Goal: Task Accomplishment & Management: Use online tool/utility

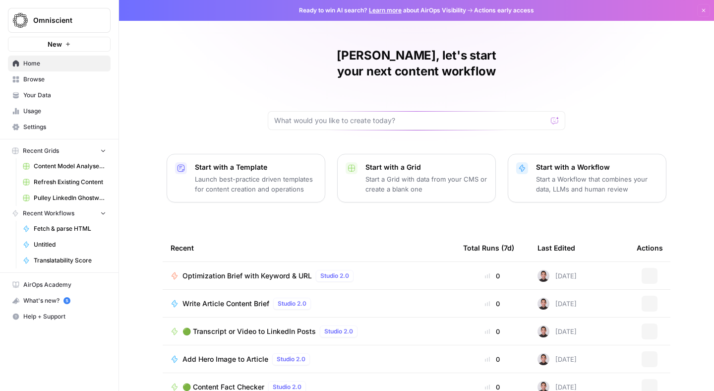
drag, startPoint x: 662, startPoint y: 59, endPoint x: 672, endPoint y: 48, distance: 14.4
click at [662, 59] on div "[PERSON_NAME], let's start your next content workflow Start with a Template Lau…" at bounding box center [416, 236] width 595 height 472
click at [704, 10] on icon "button" at bounding box center [703, 10] width 6 height 6
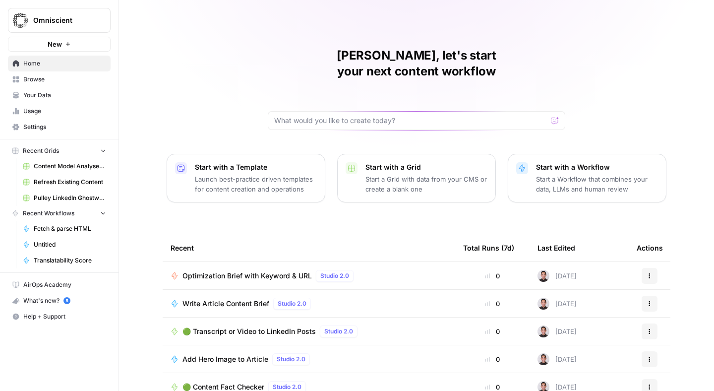
click at [674, 85] on div "[PERSON_NAME], let's start your next content workflow Start with a Template Lau…" at bounding box center [416, 236] width 595 height 472
click at [132, 55] on div "[PERSON_NAME], let's start your next content workflow Start with a Template Lau…" at bounding box center [416, 236] width 595 height 472
click at [93, 48] on button "New" at bounding box center [59, 44] width 103 height 15
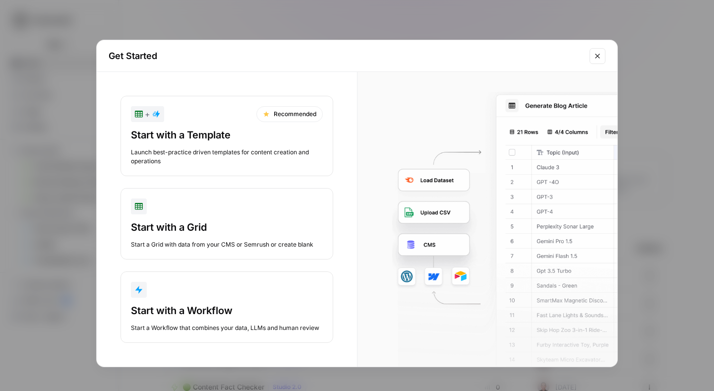
click at [216, 230] on div "Start with a Grid" at bounding box center [227, 227] width 192 height 14
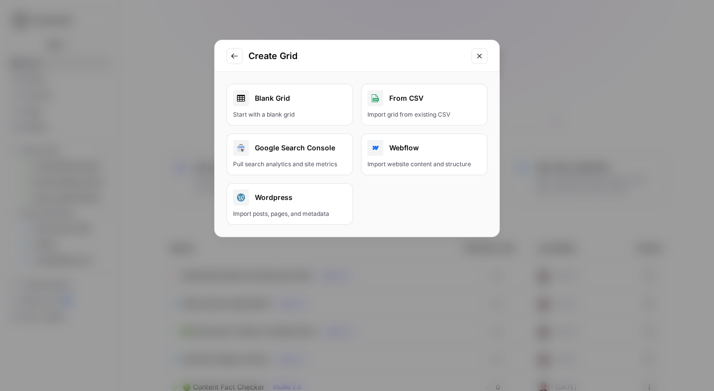
click at [299, 110] on div "Start with a blank grid" at bounding box center [290, 114] width 114 height 9
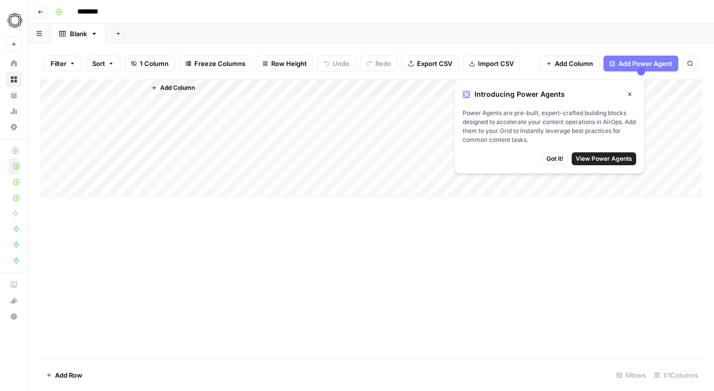
click at [553, 160] on span "Got it!" at bounding box center [554, 158] width 17 height 9
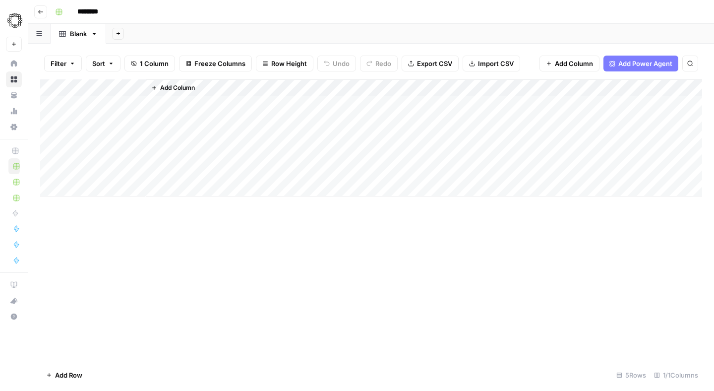
click at [505, 284] on div "Add Column" at bounding box center [371, 218] width 662 height 279
click at [315, 266] on div "Add Column" at bounding box center [371, 218] width 662 height 279
click at [110, 86] on div "Add Column" at bounding box center [371, 137] width 662 height 117
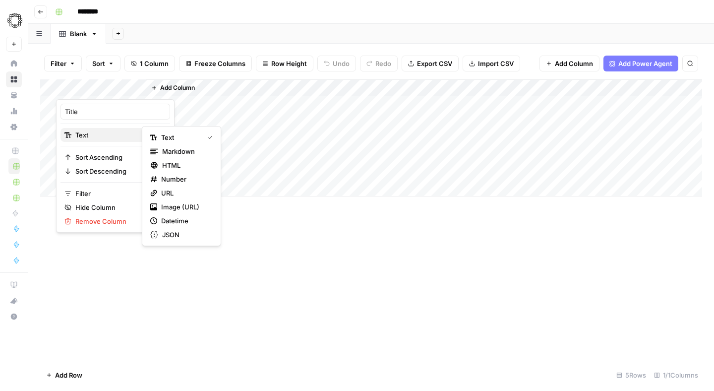
click at [114, 135] on span "Text" at bounding box center [113, 135] width 77 height 10
click at [169, 189] on span "URL" at bounding box center [185, 193] width 48 height 10
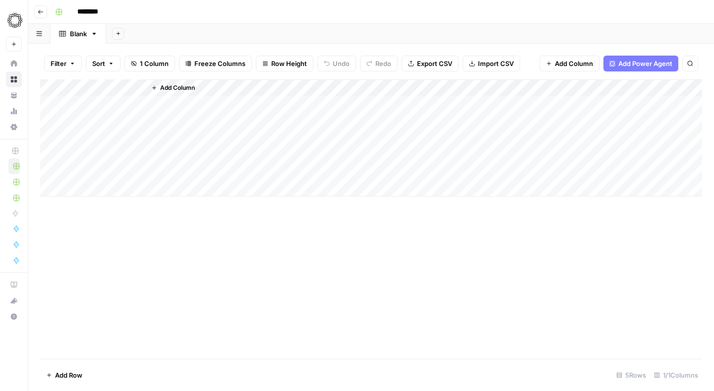
click at [252, 243] on div "Add Column" at bounding box center [371, 218] width 662 height 279
click at [97, 13] on input "********" at bounding box center [101, 12] width 56 height 16
click at [170, 13] on div "********" at bounding box center [377, 12] width 653 height 16
click at [95, 13] on input "********" at bounding box center [101, 12] width 56 height 16
type input "**********"
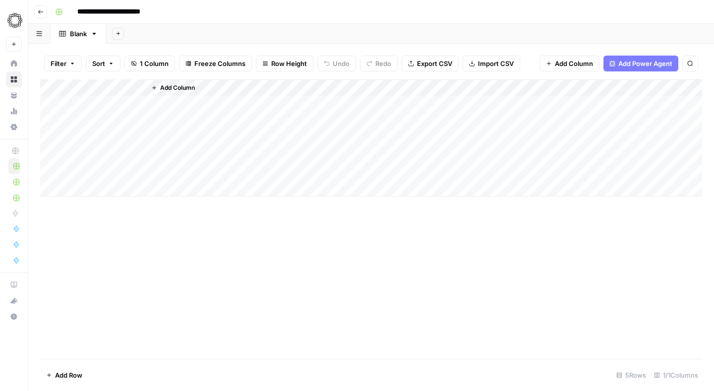
click at [210, 7] on div "**********" at bounding box center [377, 12] width 653 height 16
click at [613, 39] on div "Add Sheet" at bounding box center [410, 34] width 608 height 20
click at [501, 65] on span "Import CSV" at bounding box center [496, 63] width 36 height 10
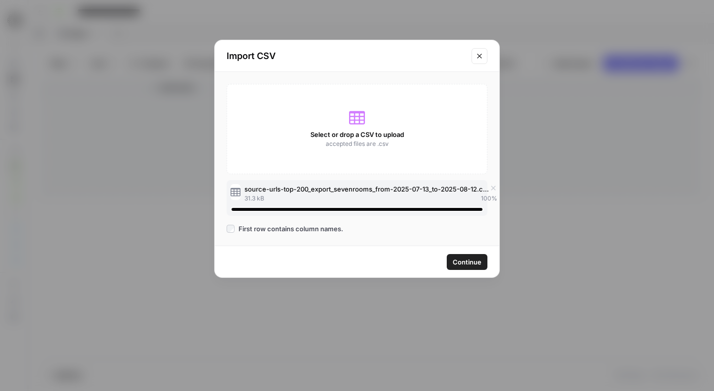
click at [458, 260] on span "Continue" at bounding box center [467, 262] width 29 height 10
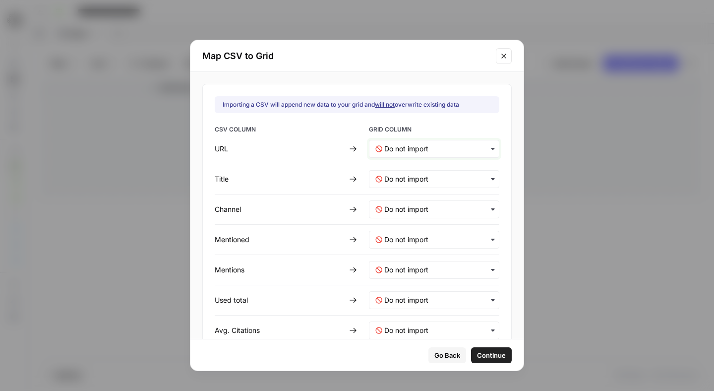
click at [398, 148] on input "text" at bounding box center [438, 149] width 109 height 10
click at [401, 176] on div "Title" at bounding box center [427, 175] width 116 height 18
click at [394, 151] on input "text" at bounding box center [438, 149] width 109 height 10
click at [398, 190] on span "Create new column" at bounding box center [411, 192] width 55 height 9
click at [391, 171] on div "button" at bounding box center [434, 179] width 130 height 18
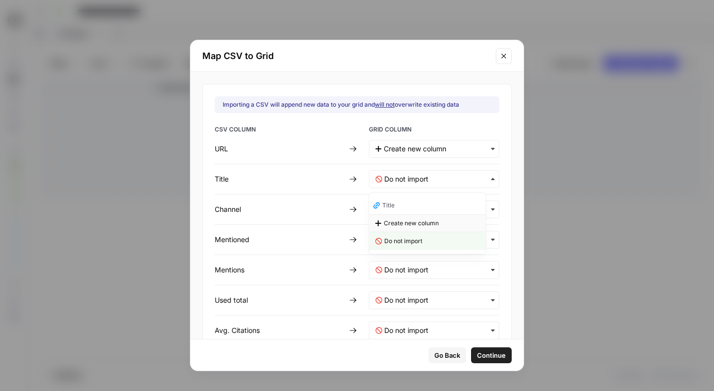
click at [400, 217] on div "Create new column" at bounding box center [427, 223] width 116 height 18
click at [400, 213] on input "text" at bounding box center [438, 209] width 109 height 10
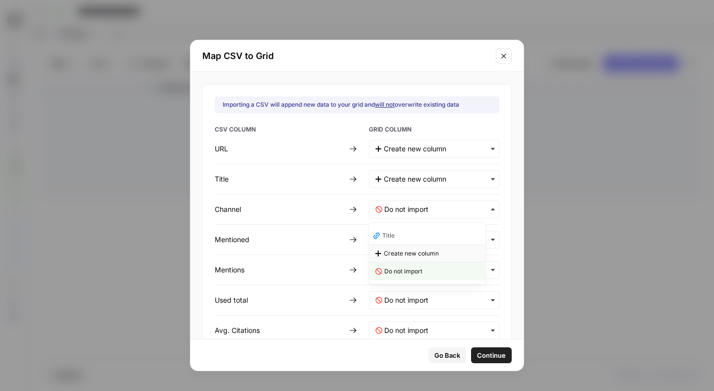
click at [403, 249] on span "Create new column" at bounding box center [411, 253] width 55 height 9
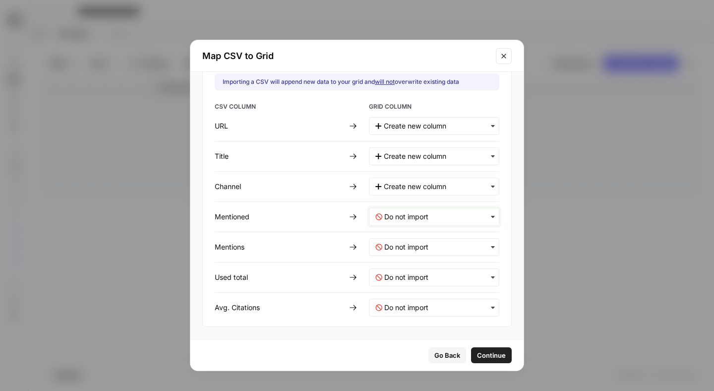
click at [412, 217] on input "text" at bounding box center [438, 217] width 109 height 10
click at [396, 190] on input "text" at bounding box center [438, 186] width 109 height 10
click at [399, 250] on span "Do not import" at bounding box center [403, 248] width 38 height 9
click at [397, 214] on input "text" at bounding box center [438, 217] width 109 height 10
click at [405, 262] on span "Create new column" at bounding box center [411, 260] width 55 height 9
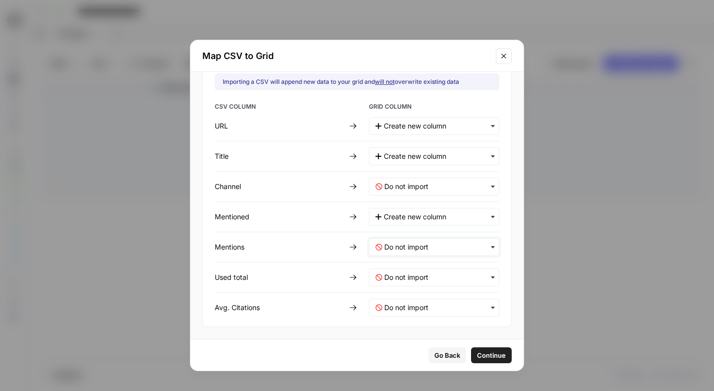
click at [402, 243] on input "text" at bounding box center [438, 247] width 109 height 10
click at [404, 289] on span "Create new column" at bounding box center [411, 290] width 55 height 9
click at [406, 273] on total-mapping "text" at bounding box center [438, 277] width 109 height 10
click at [415, 319] on span "Create new column" at bounding box center [411, 321] width 55 height 9
click at [409, 305] on Citations-mapping "text" at bounding box center [438, 307] width 109 height 10
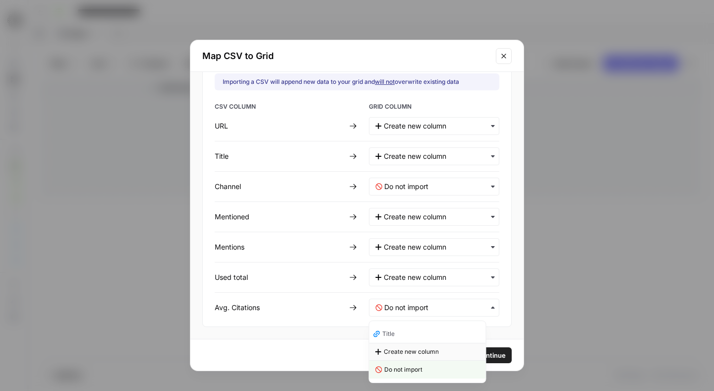
click at [409, 344] on div "Create new column" at bounding box center [427, 351] width 116 height 18
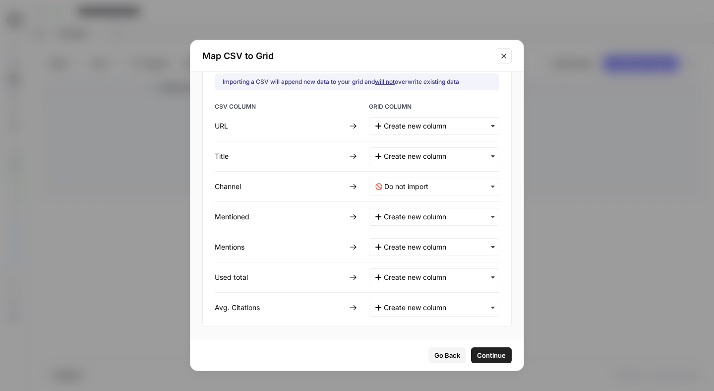
click at [477, 356] on span "Continue" at bounding box center [491, 355] width 29 height 10
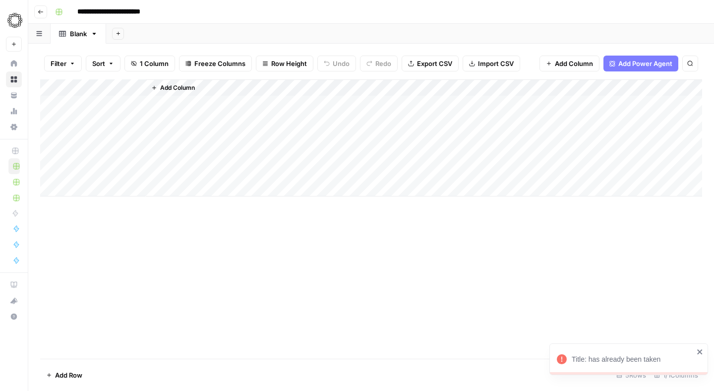
click at [697, 350] on icon "close" at bounding box center [699, 351] width 7 height 8
click at [474, 65] on button "Import CSV" at bounding box center [490, 64] width 57 height 16
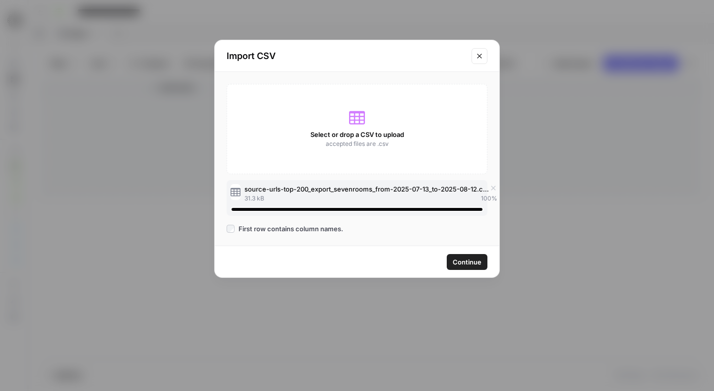
click at [463, 266] on span "Continue" at bounding box center [467, 262] width 29 height 10
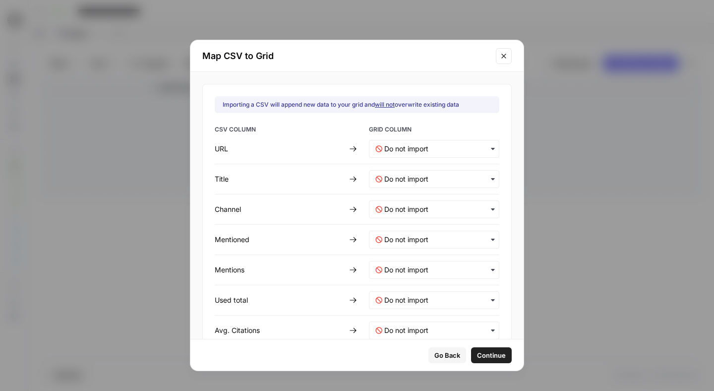
click at [413, 154] on div "button" at bounding box center [434, 149] width 130 height 18
click at [397, 191] on span "Create new column" at bounding box center [411, 192] width 55 height 9
click at [397, 176] on input "text" at bounding box center [438, 179] width 109 height 10
click at [397, 199] on div "Title" at bounding box center [427, 205] width 116 height 18
click at [500, 53] on icon "Close modal" at bounding box center [504, 56] width 8 height 8
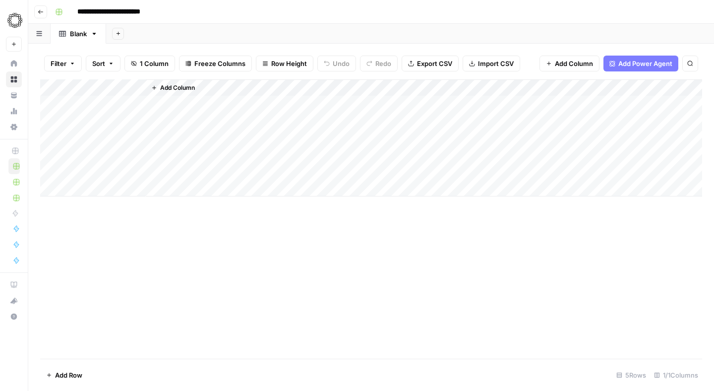
click at [132, 87] on div "Add Column" at bounding box center [371, 137] width 662 height 117
click at [119, 109] on input "Title" at bounding box center [115, 112] width 101 height 10
type input "URL"
click at [490, 58] on span "Import CSV" at bounding box center [496, 63] width 36 height 10
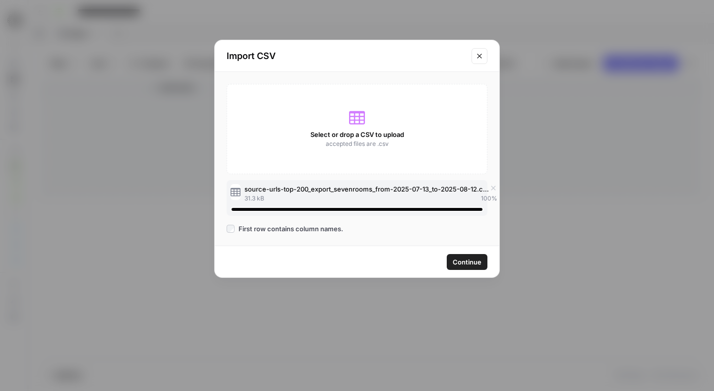
click at [461, 262] on span "Continue" at bounding box center [467, 262] width 29 height 10
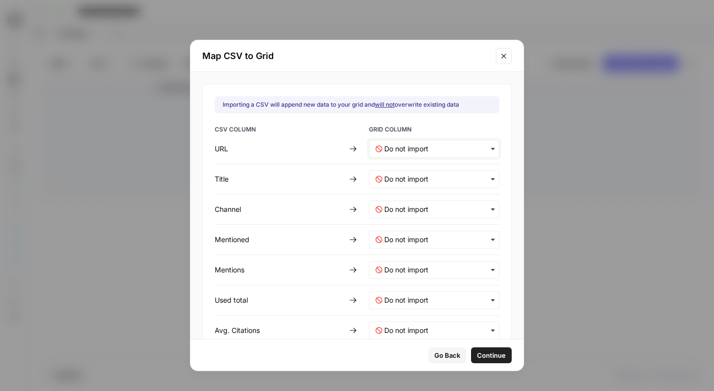
click at [397, 150] on input "text" at bounding box center [438, 149] width 109 height 10
click at [394, 176] on span "URL" at bounding box center [390, 174] width 12 height 9
click at [396, 185] on div "button" at bounding box center [434, 179] width 130 height 18
click at [399, 222] on span "Create new column" at bounding box center [411, 223] width 55 height 9
click at [395, 199] on div "CSV COLUMN GRID COLUMN URL Title Channel Mentioned Mentions Used total Avg. Cit…" at bounding box center [357, 232] width 284 height 214
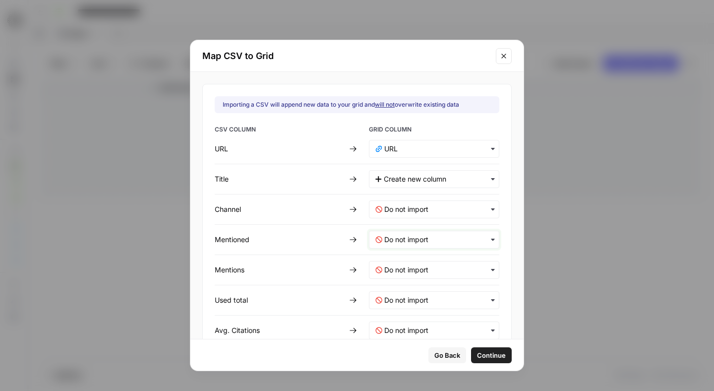
click at [395, 236] on input "text" at bounding box center [438, 239] width 109 height 10
click at [397, 281] on span "Create new column" at bounding box center [411, 283] width 55 height 9
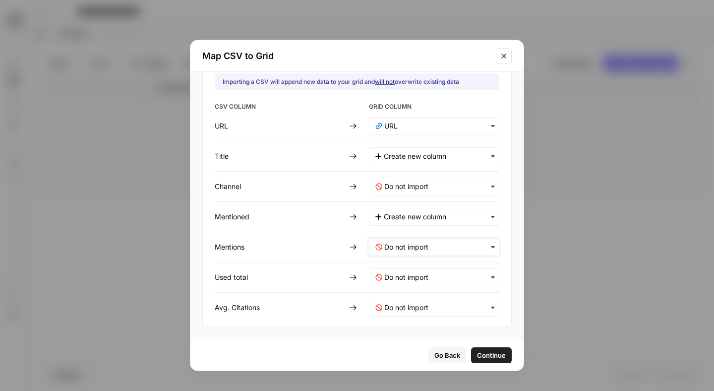
click at [399, 248] on input "text" at bounding box center [438, 247] width 109 height 10
click at [400, 284] on div "Create new column" at bounding box center [427, 291] width 116 height 18
click at [400, 275] on total-mapping "text" at bounding box center [438, 277] width 109 height 10
click at [403, 322] on span "Create new column" at bounding box center [411, 321] width 55 height 9
click at [403, 311] on Citations-mapping "text" at bounding box center [438, 307] width 109 height 10
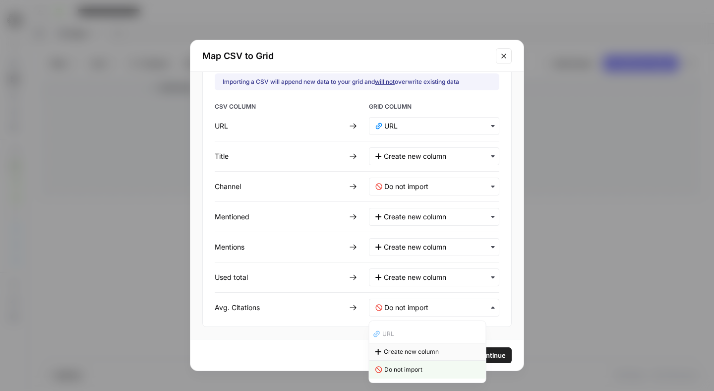
click at [406, 349] on span "Create new column" at bounding box center [411, 351] width 55 height 9
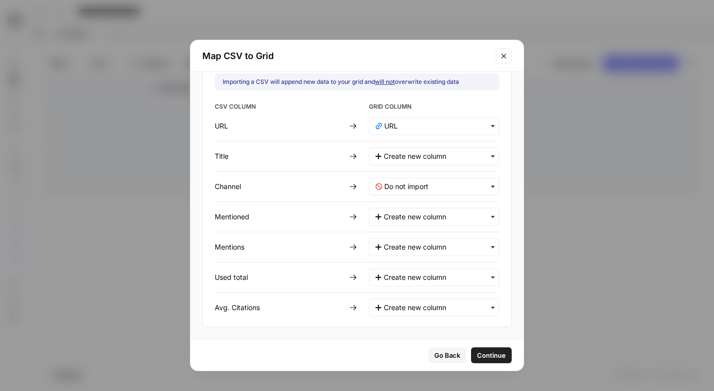
click at [479, 350] on span "Continue" at bounding box center [491, 355] width 29 height 10
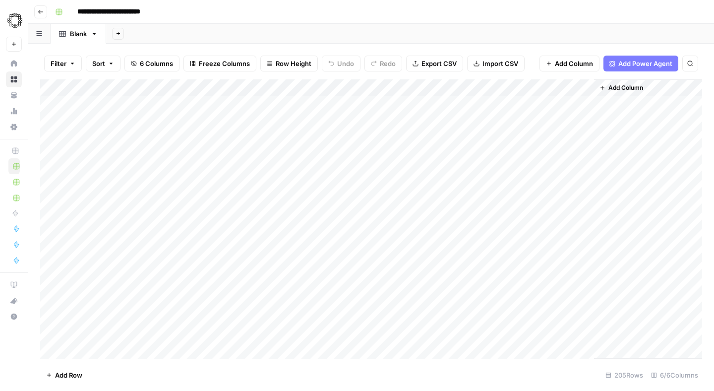
click at [392, 172] on div "Add Column" at bounding box center [371, 218] width 662 height 279
click at [399, 165] on div "Add Column" at bounding box center [371, 218] width 662 height 279
click at [107, 162] on div "Add Column" at bounding box center [371, 218] width 662 height 279
click at [48, 106] on div "Add Column" at bounding box center [371, 218] width 662 height 279
click at [50, 124] on div "Add Column" at bounding box center [371, 218] width 662 height 279
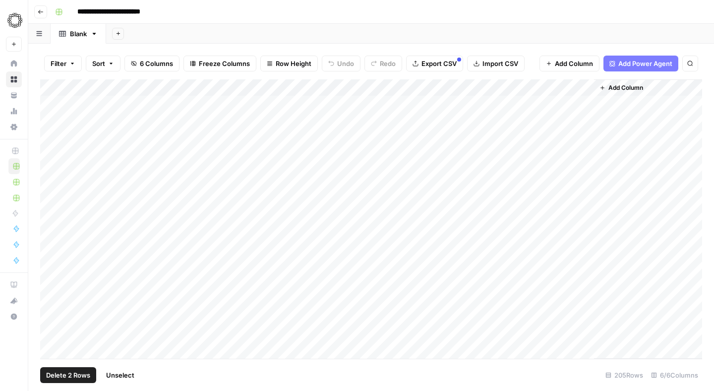
click at [50, 139] on div "Add Column" at bounding box center [371, 218] width 662 height 279
click at [50, 157] on div "Add Column" at bounding box center [371, 218] width 662 height 279
click at [51, 171] on div "Add Column" at bounding box center [371, 218] width 662 height 279
click at [84, 372] on span "Delete 5 Rows" at bounding box center [68, 375] width 44 height 10
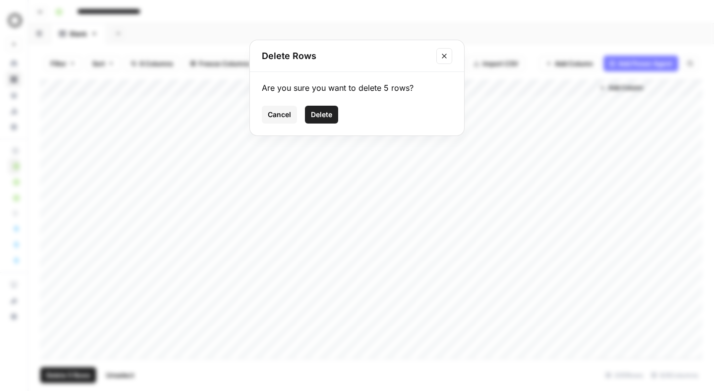
click at [314, 118] on span "Delete" at bounding box center [321, 115] width 21 height 10
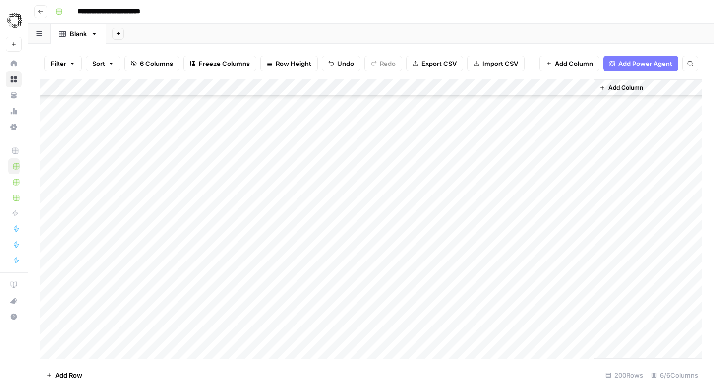
scroll to position [462, 0]
click at [367, 251] on div "Add Column" at bounding box center [371, 218] width 662 height 279
click at [394, 242] on div "Add Column" at bounding box center [371, 218] width 662 height 279
click at [216, 293] on div "Add Column" at bounding box center [371, 218] width 662 height 279
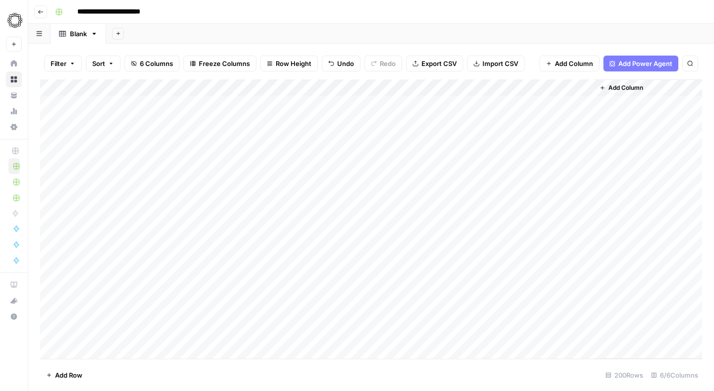
click at [383, 14] on div "**********" at bounding box center [377, 12] width 653 height 16
drag, startPoint x: 442, startPoint y: 52, endPoint x: 448, endPoint y: 35, distance: 17.4
click at [448, 35] on div "Export all rows as a CSV file" at bounding box center [432, 42] width 87 height 16
click at [620, 89] on span "Add Column" at bounding box center [625, 87] width 35 height 9
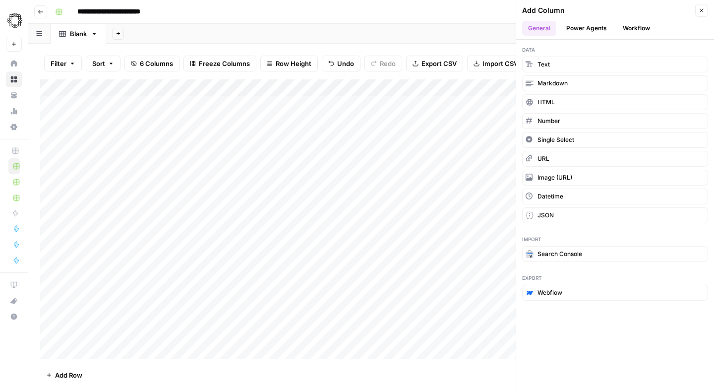
click at [630, 30] on button "Workflow" at bounding box center [636, 28] width 39 height 15
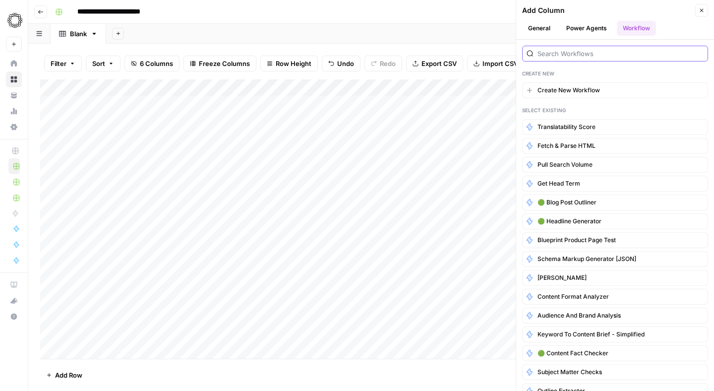
click at [598, 55] on input "search" at bounding box center [620, 54] width 166 height 10
type input "scrape"
click at [575, 24] on button "Power Agents" at bounding box center [586, 28] width 53 height 15
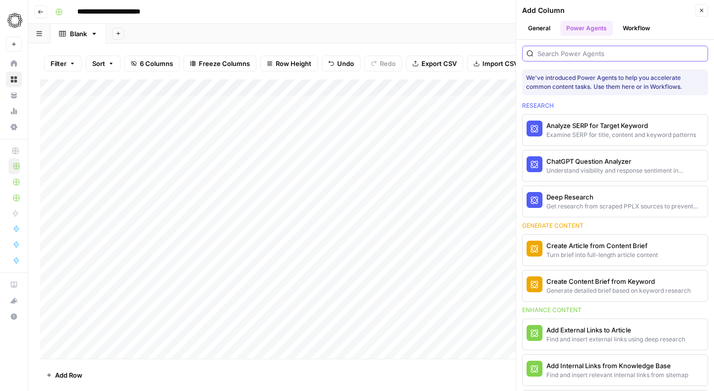
click at [561, 54] on input "search" at bounding box center [620, 54] width 166 height 10
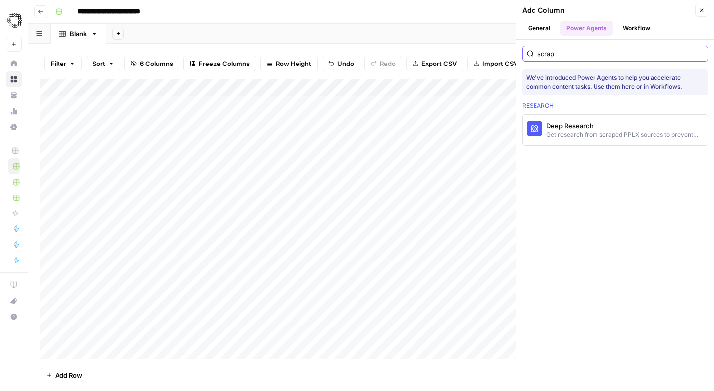
type input "scrape"
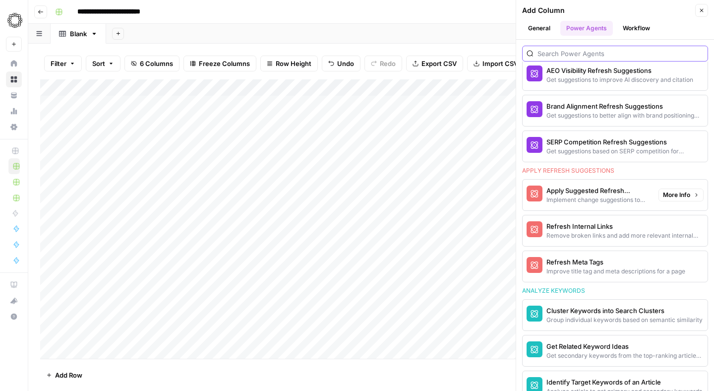
scroll to position [636, 0]
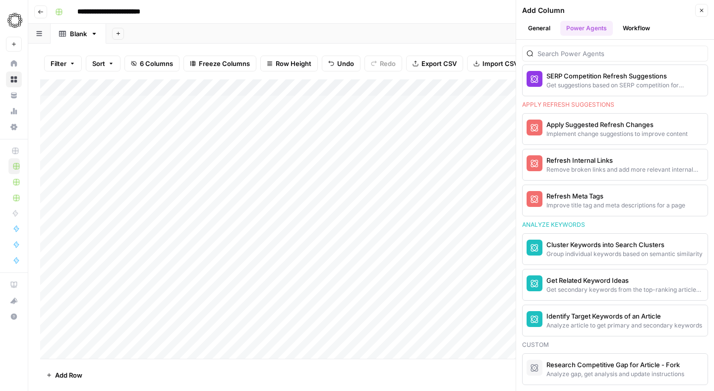
click at [541, 19] on header "Add Column Close General Power Agents Workflow" at bounding box center [615, 20] width 198 height 40
click at [541, 21] on button "General" at bounding box center [539, 28] width 34 height 15
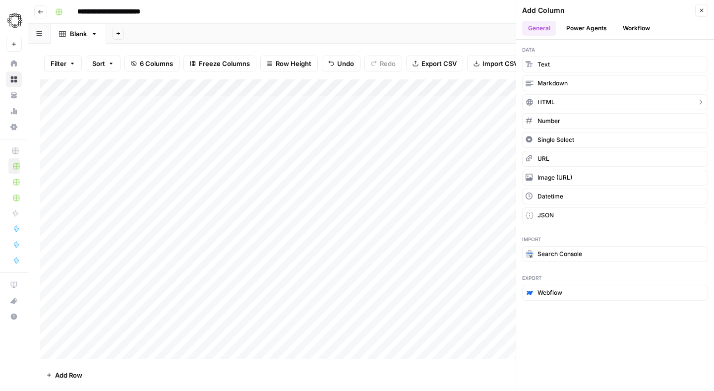
click at [557, 101] on button "HTML" at bounding box center [615, 102] width 186 height 16
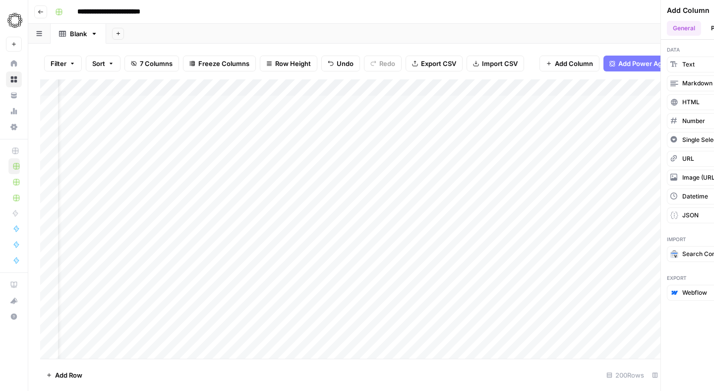
scroll to position [0, 36]
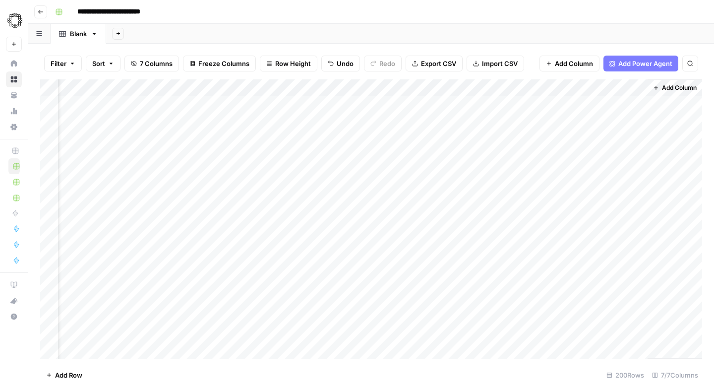
click at [636, 83] on div "Add Column" at bounding box center [371, 218] width 662 height 279
click at [582, 186] on span "Remove Column" at bounding box center [619, 185] width 87 height 10
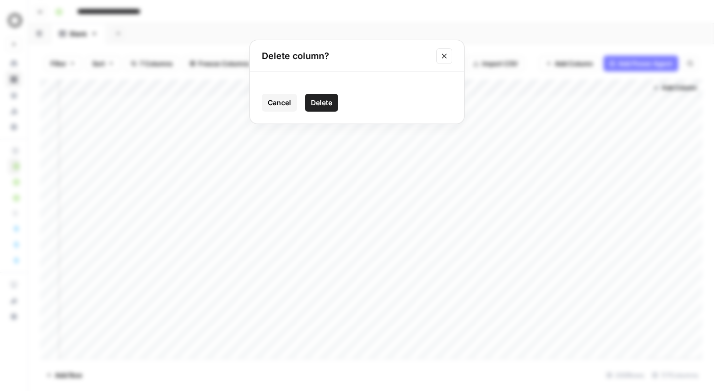
click at [321, 100] on span "Delete" at bounding box center [321, 103] width 21 height 10
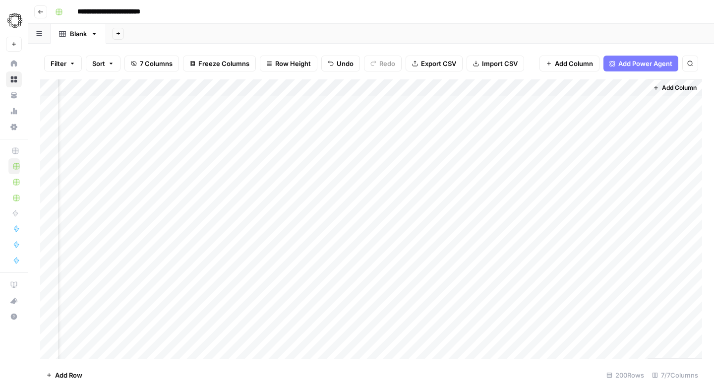
scroll to position [0, 0]
click at [614, 87] on span "Add Column" at bounding box center [625, 87] width 35 height 9
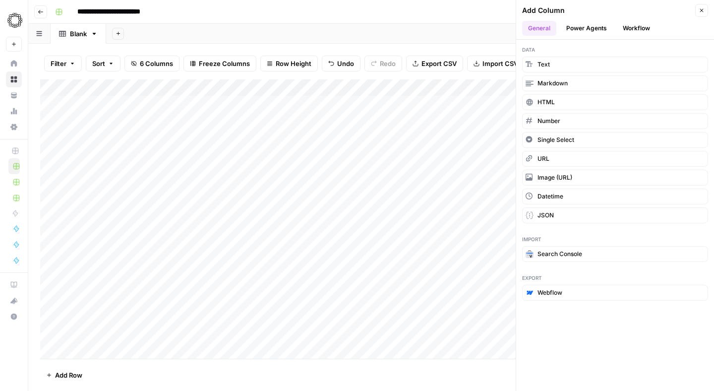
click at [592, 31] on button "Power Agents" at bounding box center [586, 28] width 53 height 15
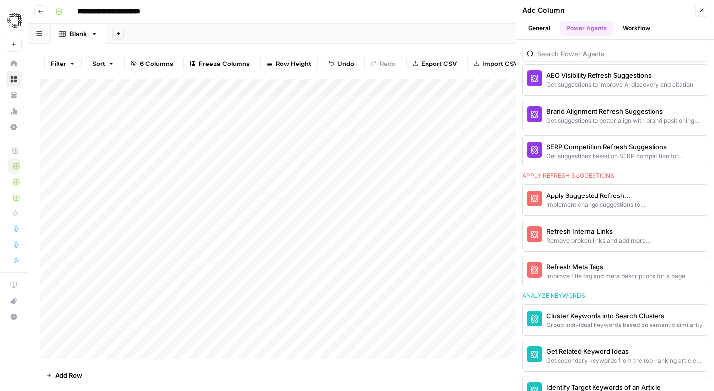
scroll to position [636, 0]
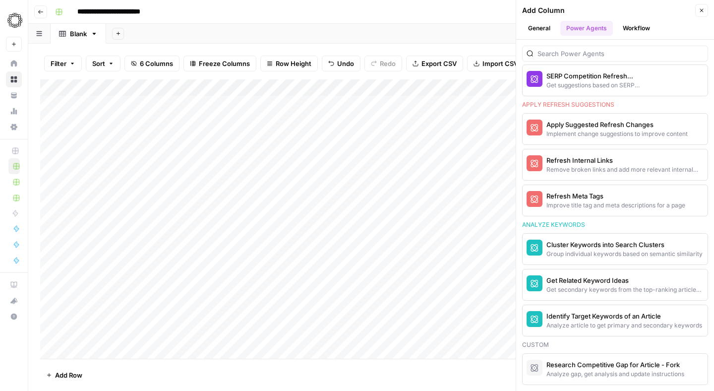
click at [629, 36] on header "Add Column Close General Power Agents Workflow" at bounding box center [615, 20] width 198 height 40
click at [629, 26] on button "Workflow" at bounding box center [636, 28] width 39 height 15
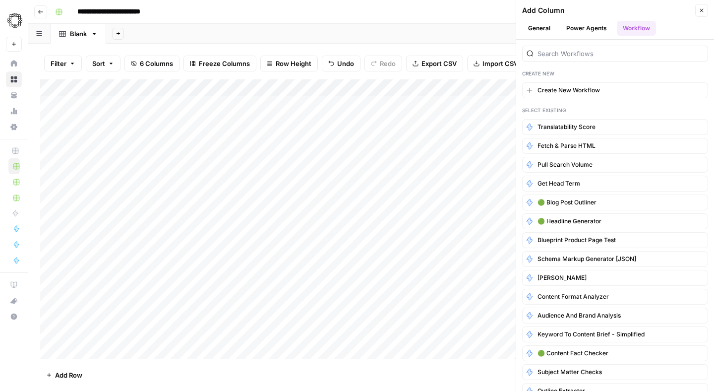
click at [617, 9] on div "Add Column" at bounding box center [607, 10] width 170 height 10
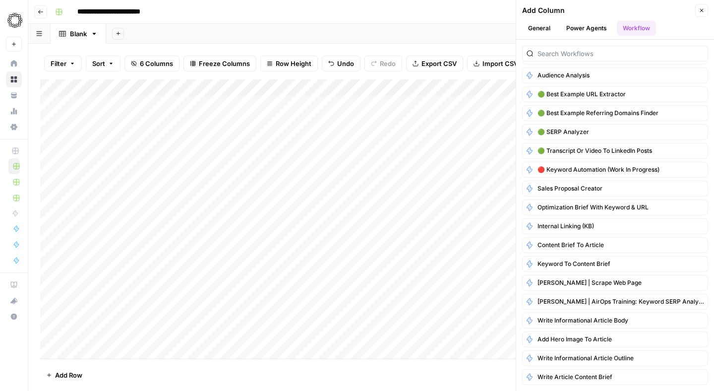
click at [701, 8] on icon "button" at bounding box center [701, 10] width 6 height 6
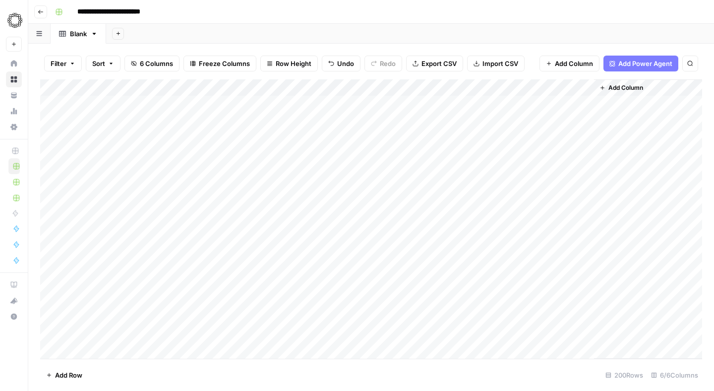
click at [564, 99] on div "Add Column" at bounding box center [371, 218] width 662 height 279
click at [625, 107] on div "Add Column" at bounding box center [648, 218] width 108 height 279
click at [643, 90] on span "Add Column" at bounding box center [625, 87] width 35 height 9
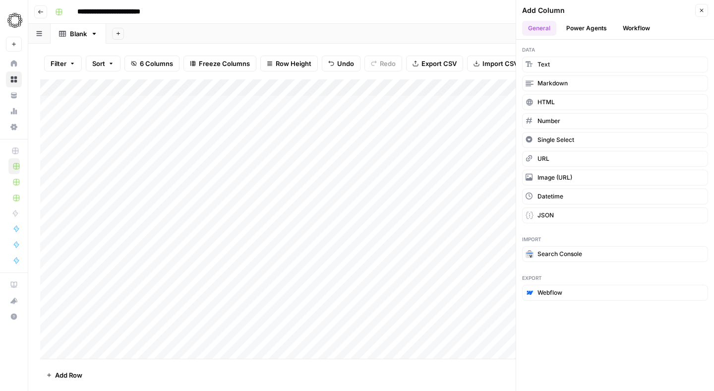
click at [628, 25] on button "Workflow" at bounding box center [636, 28] width 39 height 15
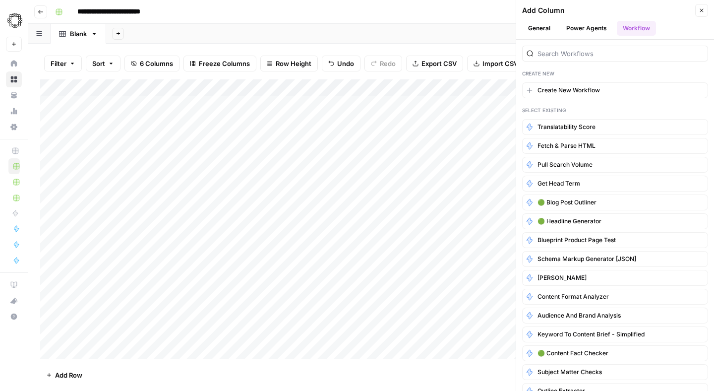
click at [613, 46] on div at bounding box center [615, 54] width 186 height 16
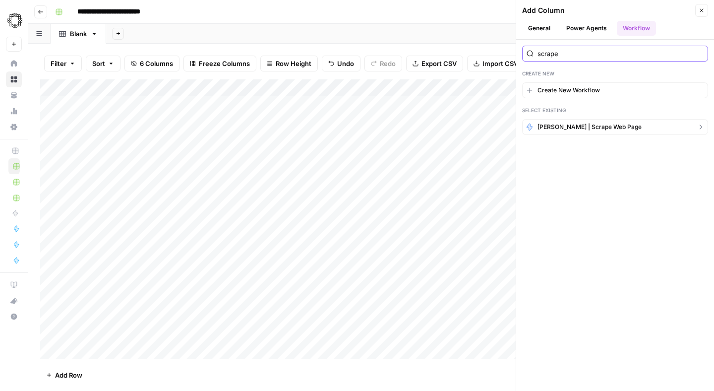
type input "scrape"
click at [596, 136] on section "[PERSON_NAME] | Scrape Web Page" at bounding box center [615, 130] width 186 height 22
click at [603, 125] on span "[PERSON_NAME] | Scrape Web Page" at bounding box center [589, 126] width 104 height 9
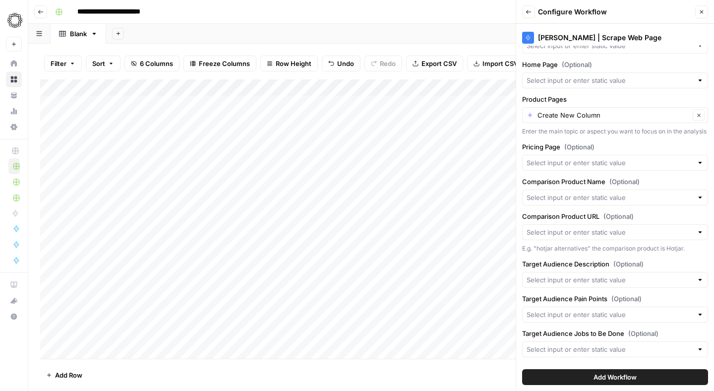
scroll to position [0, 0]
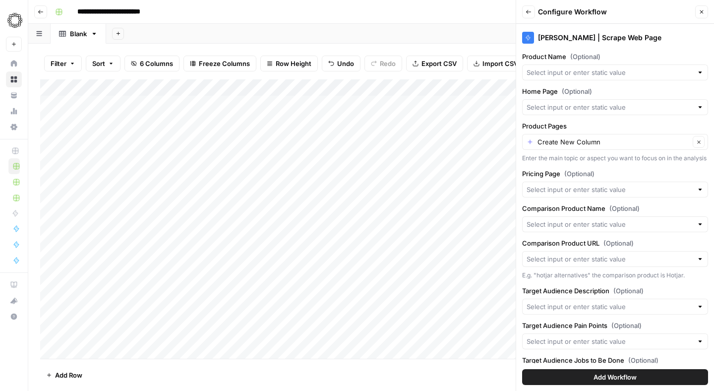
click at [598, 33] on div "[PERSON_NAME] | Scrape Web Page" at bounding box center [615, 38] width 186 height 12
click at [608, 39] on div "[PERSON_NAME] | Scrape Web Page" at bounding box center [615, 38] width 186 height 12
copy div "[PERSON_NAME] | Scrape Web Page"
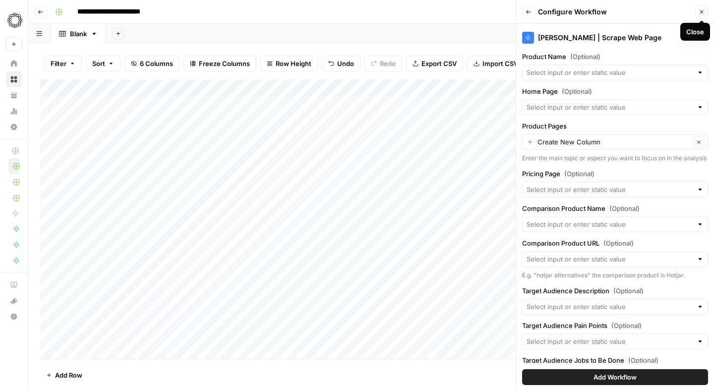
click at [701, 11] on icon "button" at bounding box center [701, 12] width 6 height 6
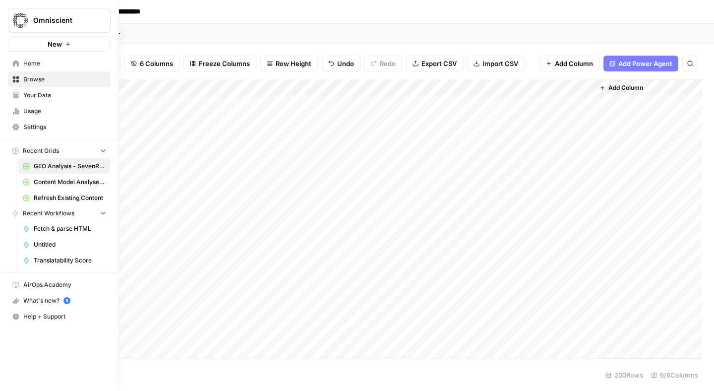
click at [34, 66] on span "Home" at bounding box center [64, 63] width 83 height 9
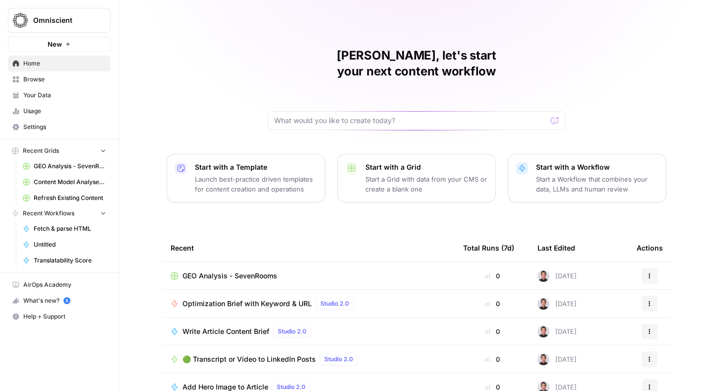
click at [26, 78] on span "Browse" at bounding box center [64, 79] width 83 height 9
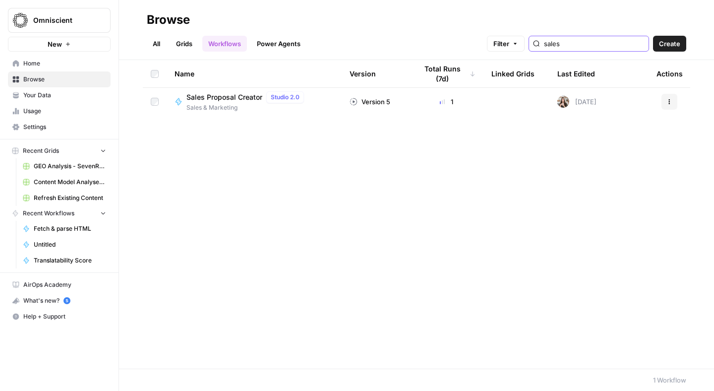
click at [582, 43] on input "sales" at bounding box center [594, 44] width 101 height 10
type input "[PERSON_NAME] | Scrape Web Page"
click at [226, 92] on span "[PERSON_NAME] | Scrape Web Page" at bounding box center [237, 97] width 102 height 10
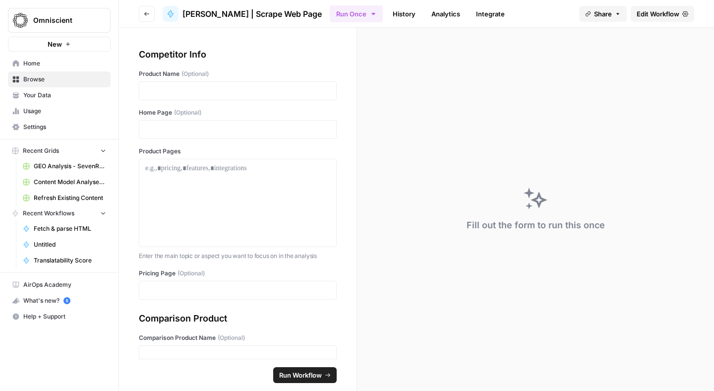
click at [649, 17] on span "Edit Workflow" at bounding box center [657, 14] width 43 height 10
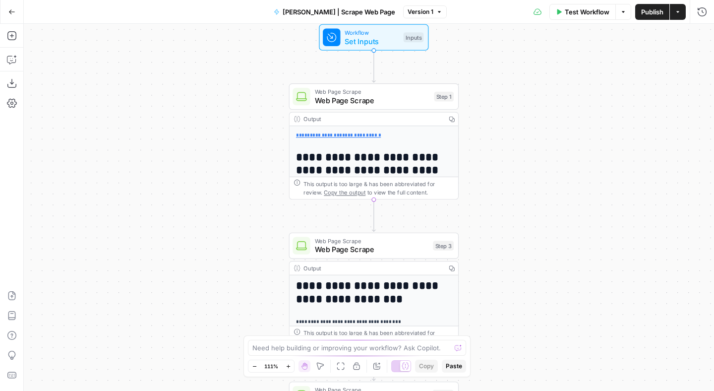
scroll to position [183, 0]
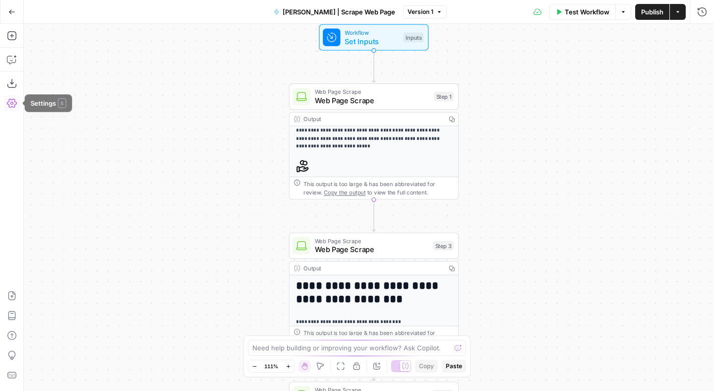
click at [10, 97] on button "Settings" at bounding box center [12, 103] width 16 height 16
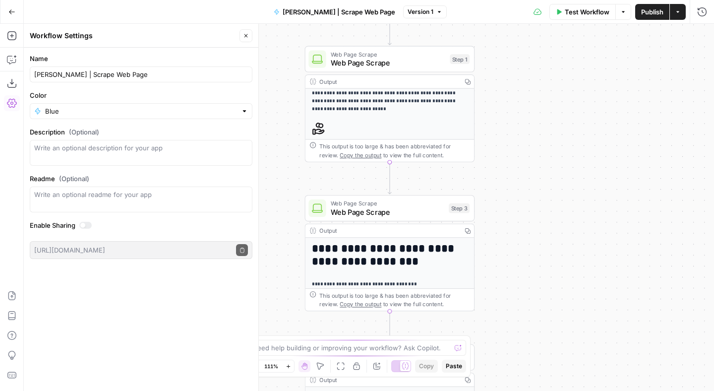
click at [414, 207] on span "Web Page Scrape" at bounding box center [388, 211] width 114 height 11
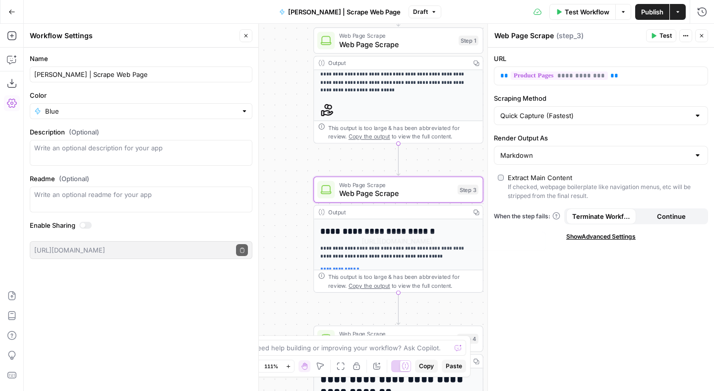
scroll to position [212, 0]
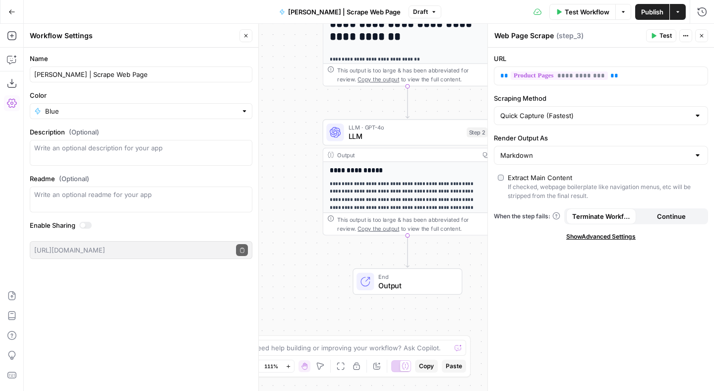
click at [383, 187] on p "**********" at bounding box center [408, 216] width 156 height 72
click at [378, 135] on span "LLM" at bounding box center [405, 135] width 114 height 11
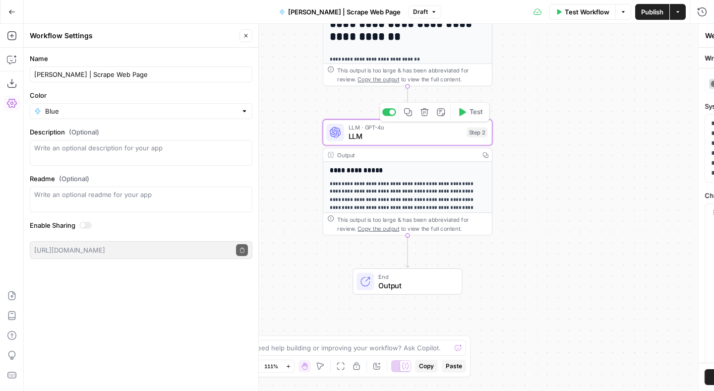
type textarea "LLM"
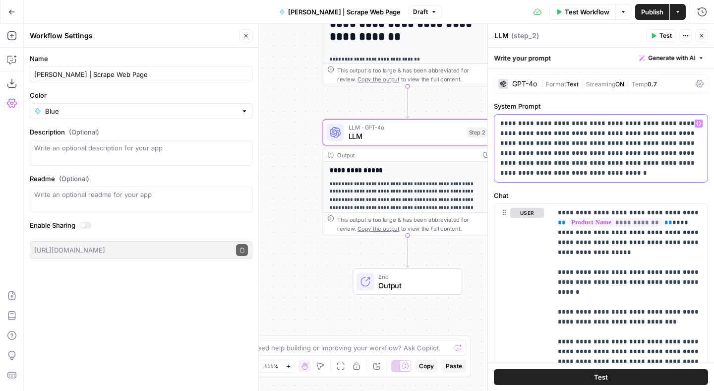
click at [578, 150] on p "**********" at bounding box center [600, 147] width 201 height 59
click at [86, 72] on input "[PERSON_NAME] | Scrape Web Page" at bounding box center [141, 74] width 214 height 10
type input "[PERSON_NAME] | Pulley | Product Analysis Page Scrape"
click at [588, 153] on p "**********" at bounding box center [600, 147] width 201 height 59
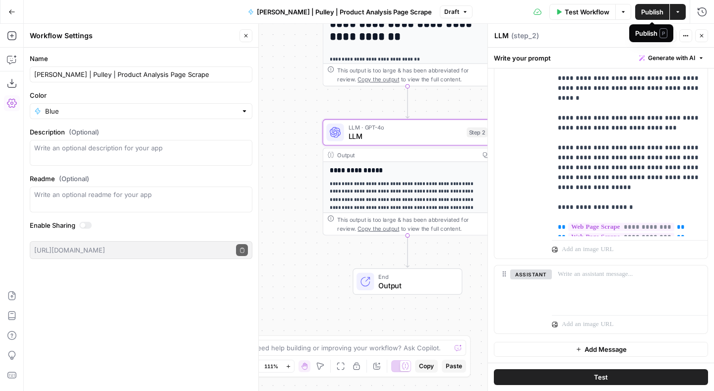
click at [645, 13] on span "Publish" at bounding box center [652, 12] width 22 height 10
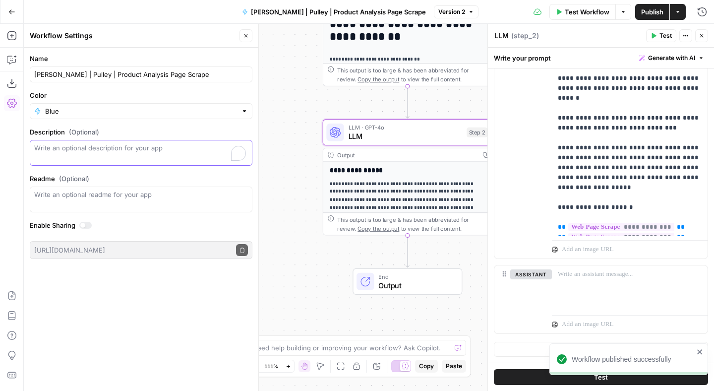
click at [135, 149] on textarea "Description (Optional)" at bounding box center [141, 153] width 214 height 20
click at [9, 5] on button "Go Back" at bounding box center [12, 12] width 18 height 18
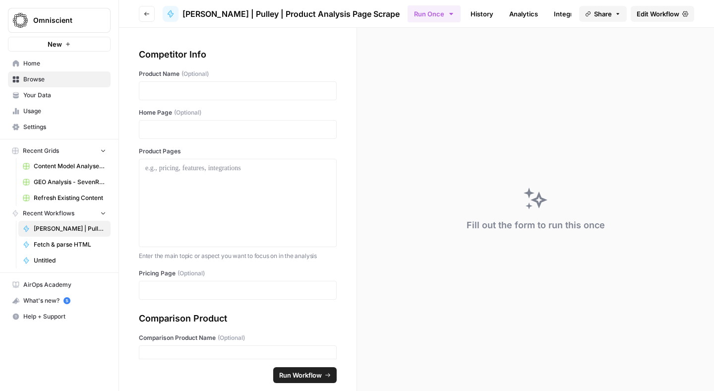
click at [38, 62] on span "Home" at bounding box center [64, 63] width 83 height 9
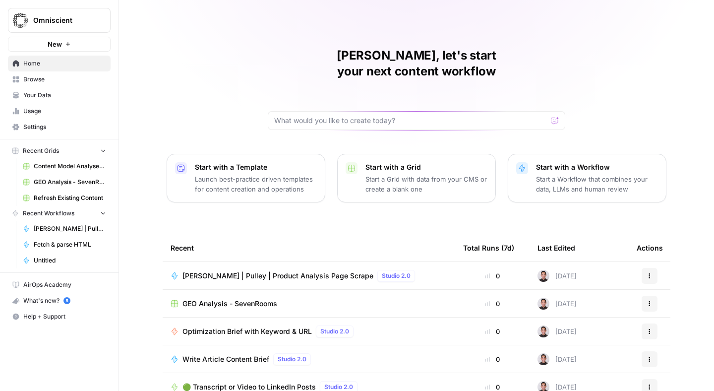
click at [39, 79] on span "Browse" at bounding box center [64, 79] width 83 height 9
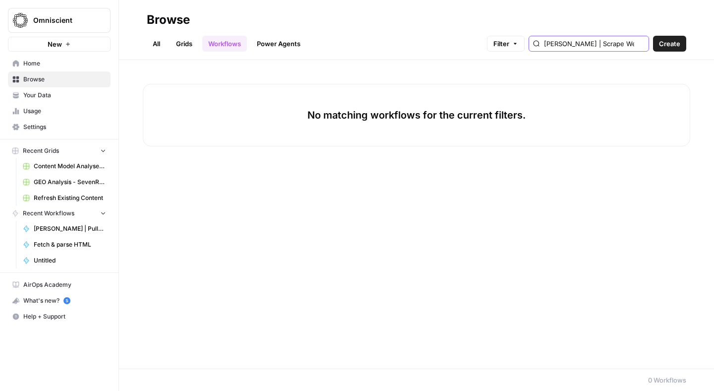
click at [587, 46] on input "[PERSON_NAME] | Scrape Web Page" at bounding box center [594, 44] width 101 height 10
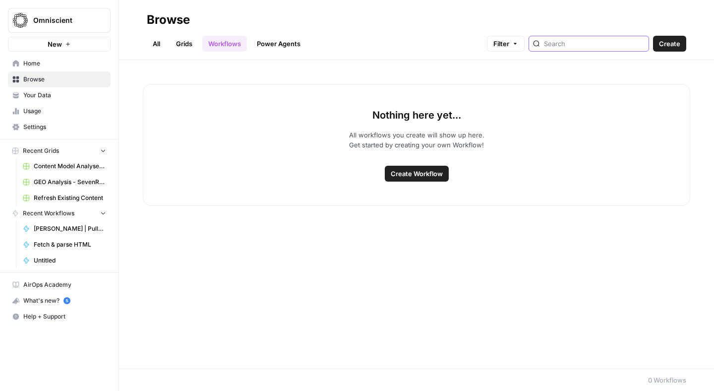
type input "w"
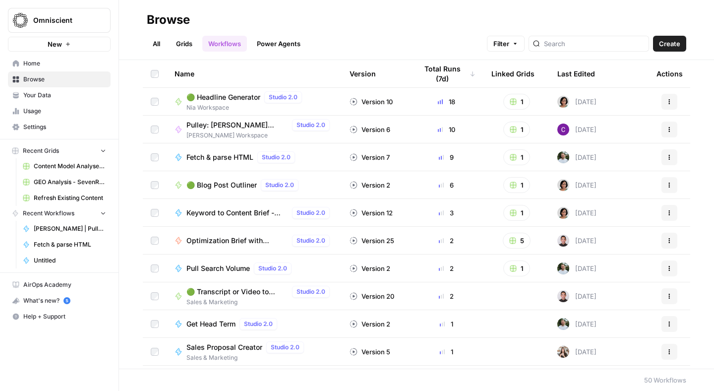
click at [398, 33] on div "All Grids Workflows Power Agents Filter Create" at bounding box center [416, 40] width 539 height 24
click at [672, 41] on span "Create" at bounding box center [669, 44] width 21 height 10
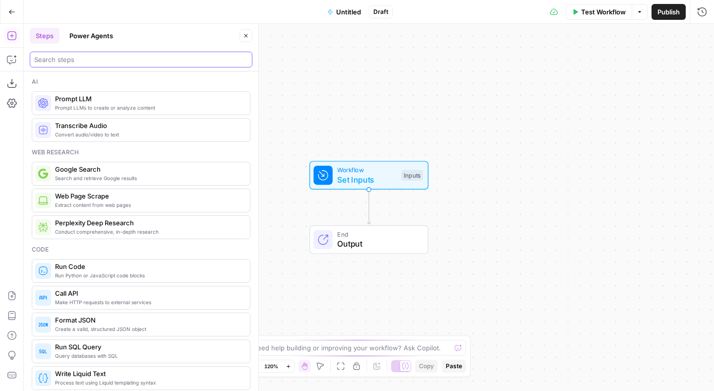
click at [91, 58] on input "search" at bounding box center [141, 60] width 214 height 10
click at [126, 15] on div "Go Back Untitled Draft Test Workflow Options Publish Run History" at bounding box center [357, 11] width 714 height 23
click at [347, 10] on span "Untitled" at bounding box center [348, 12] width 25 height 10
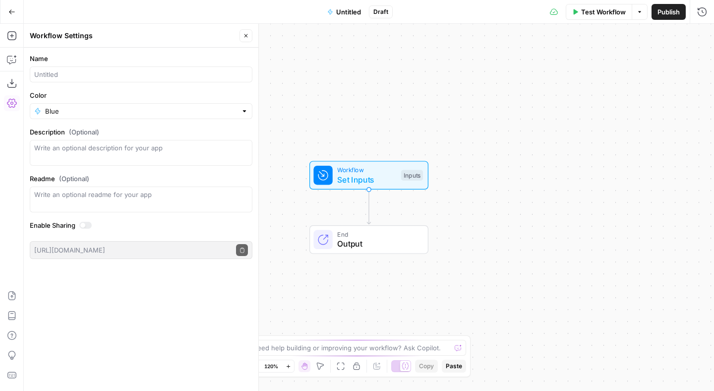
click at [134, 69] on div at bounding box center [141, 74] width 223 height 16
type input "GEO Analysis"
click at [107, 283] on div "Name GEO Analysis Color Blue Description (Optional) Readme (Optional) Write an …" at bounding box center [141, 219] width 234 height 343
click at [351, 174] on span "Set Inputs" at bounding box center [366, 179] width 59 height 12
click at [605, 73] on button "Add Field" at bounding box center [592, 67] width 193 height 16
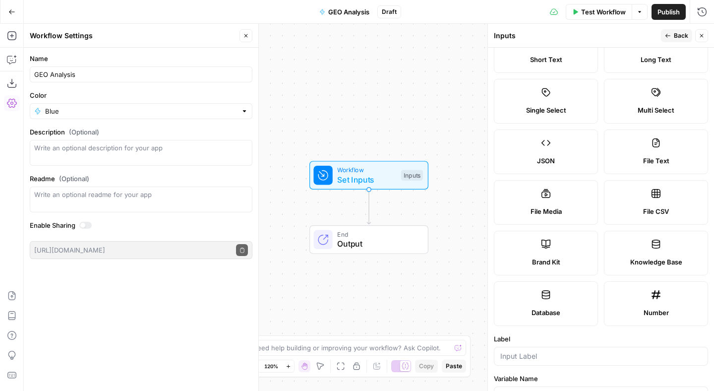
scroll to position [7, 0]
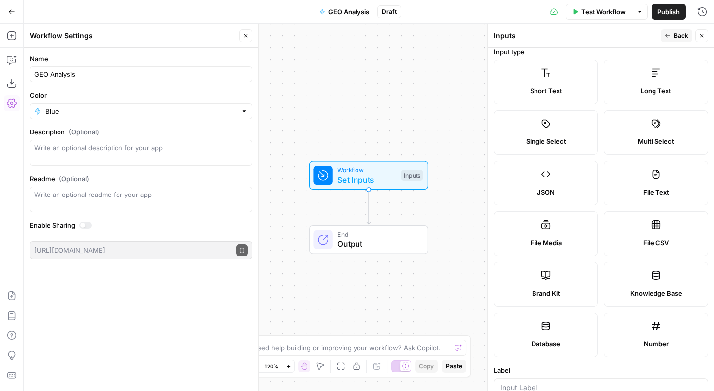
click at [552, 87] on span "Short Text" at bounding box center [546, 91] width 32 height 10
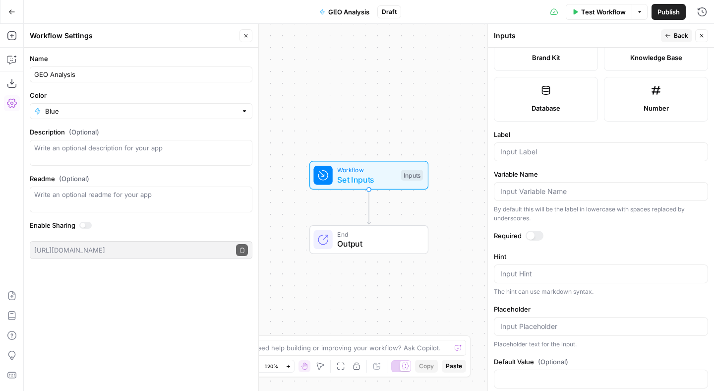
scroll to position [244, 0]
click at [521, 156] on div at bounding box center [601, 150] width 214 height 19
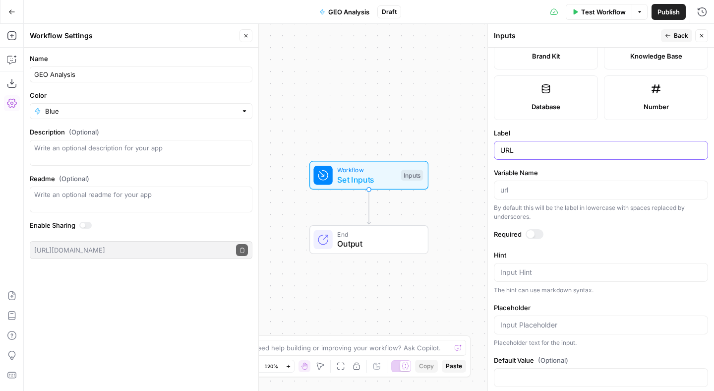
type input "URL"
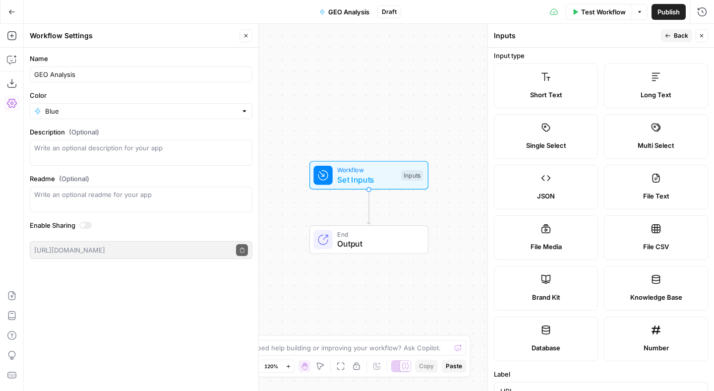
scroll to position [0, 0]
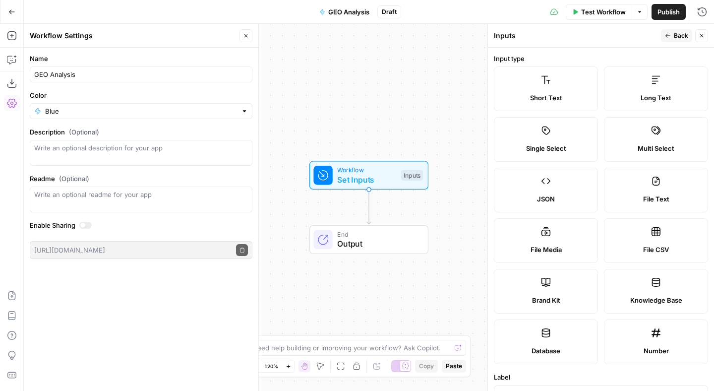
click at [674, 31] on span "Back" at bounding box center [681, 35] width 14 height 9
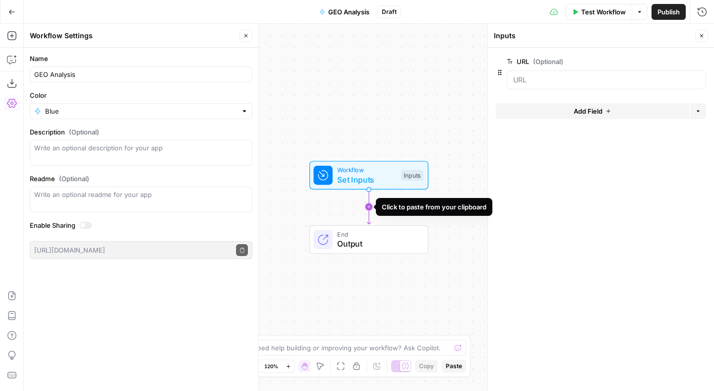
click at [369, 207] on icon "Edge from start to end" at bounding box center [368, 206] width 3 height 35
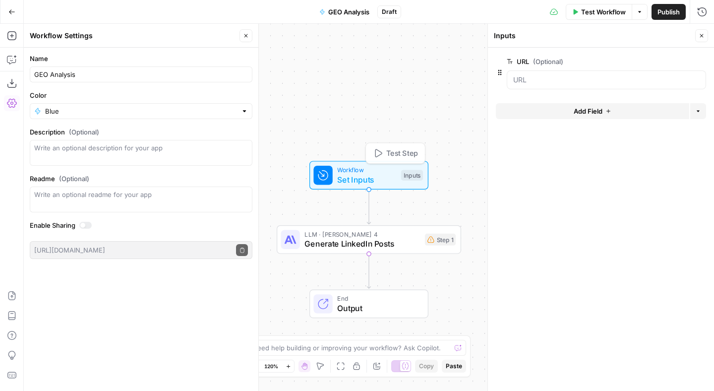
click at [373, 247] on span "Generate LinkedIn Posts" at bounding box center [361, 243] width 115 height 12
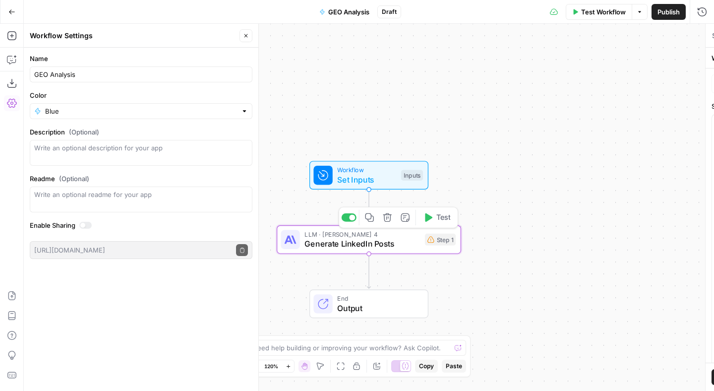
type textarea "Generate LinkedIn Posts"
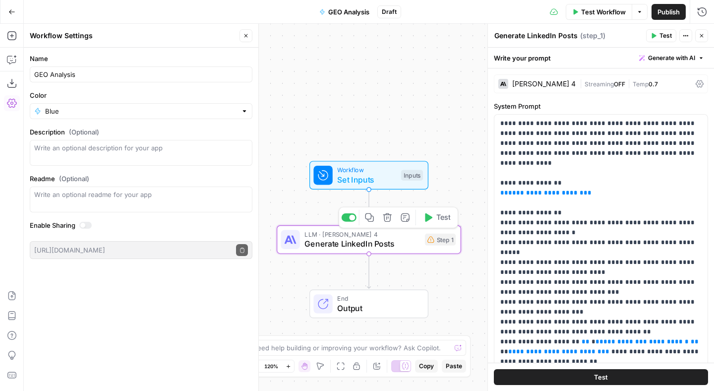
click at [389, 223] on button "Delete step" at bounding box center [387, 217] width 15 height 15
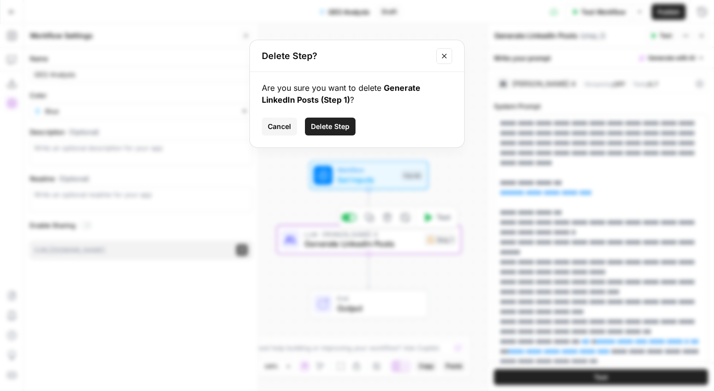
click at [319, 122] on span "Delete Step" at bounding box center [330, 126] width 39 height 10
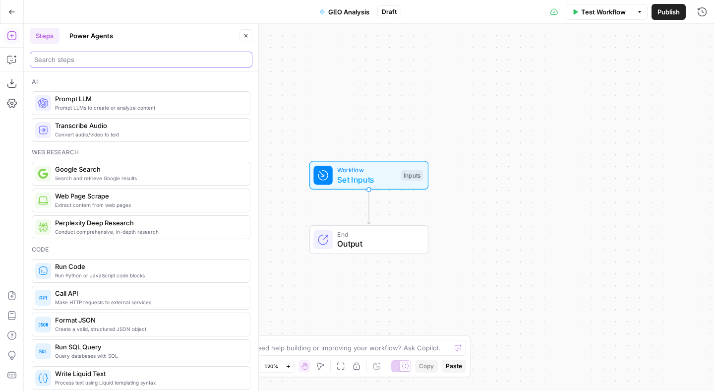
click at [103, 64] on input "search" at bounding box center [141, 60] width 214 height 10
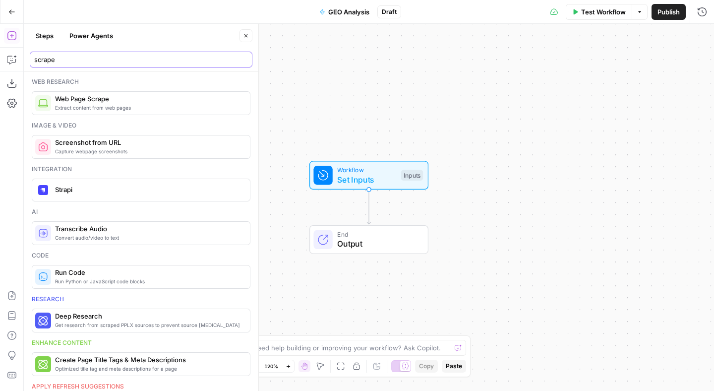
type input "scrape"
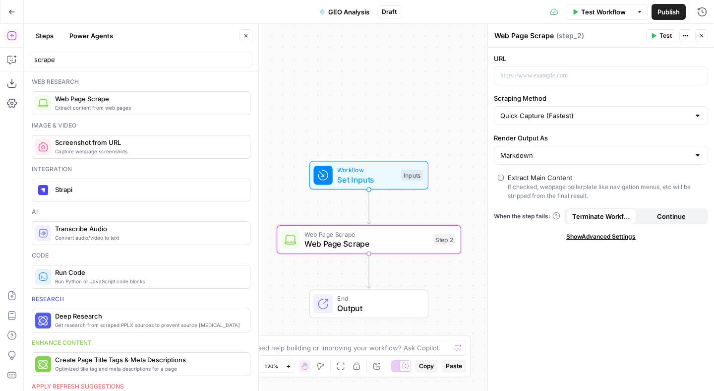
click at [576, 121] on div "Quick Capture (Fastest)" at bounding box center [601, 115] width 214 height 19
type input "Quick Capture (Fastest)"
click at [581, 89] on div "URL Scraping Method Quick Capture (Fastest) Render Output As Markdown Extract M…" at bounding box center [601, 219] width 226 height 343
click at [578, 69] on div at bounding box center [592, 76] width 197 height 18
click at [698, 74] on icon "button" at bounding box center [698, 75] width 5 height 5
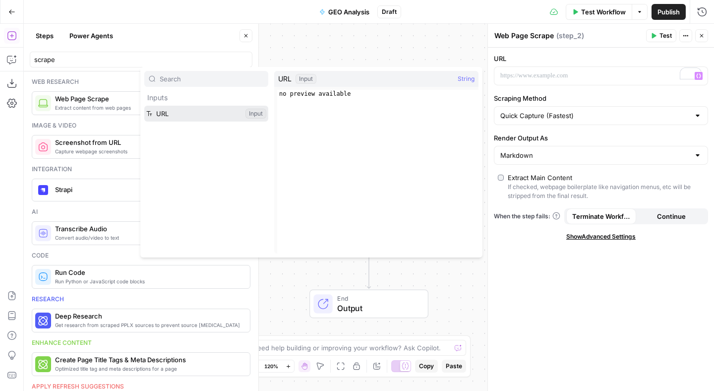
click at [180, 114] on button "Select variable URL" at bounding box center [206, 114] width 124 height 16
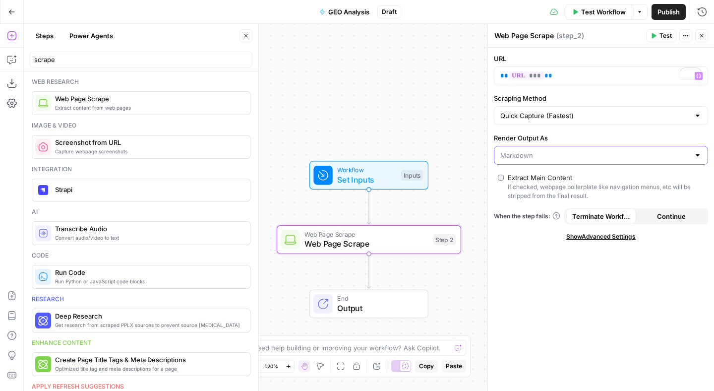
click at [551, 156] on input "Render Output As" at bounding box center [594, 155] width 189 height 10
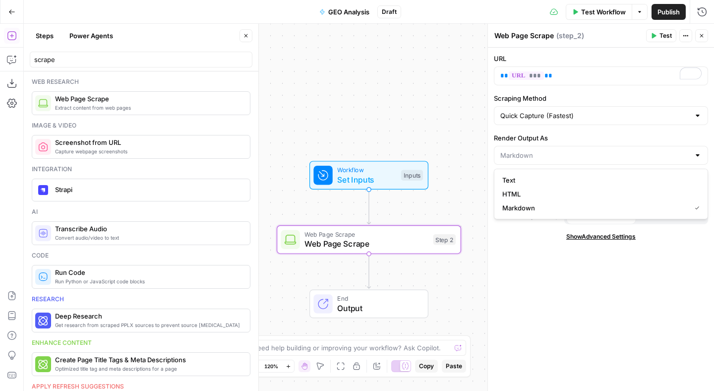
type input "Markdown"
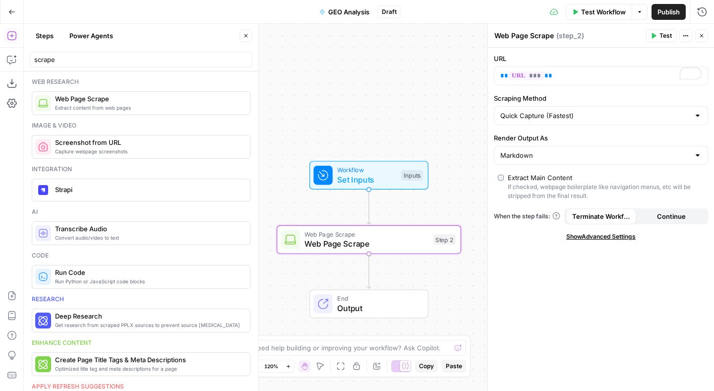
click at [575, 278] on div "URL ** *** ** Scraping Method Quick Capture (Fastest) Render Output As Markdown…" at bounding box center [601, 219] width 226 height 343
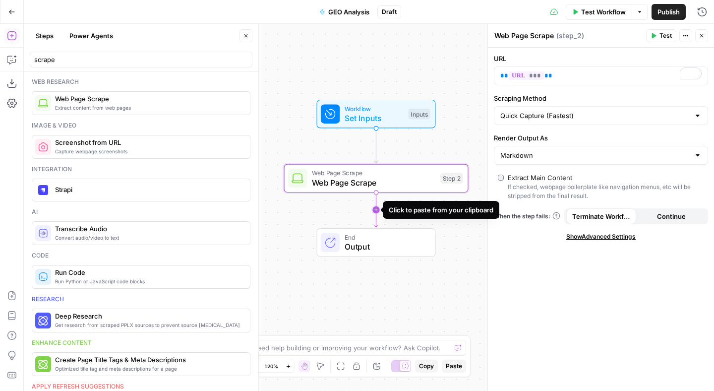
click at [376, 209] on icon "Edge from step_2 to end" at bounding box center [375, 209] width 3 height 35
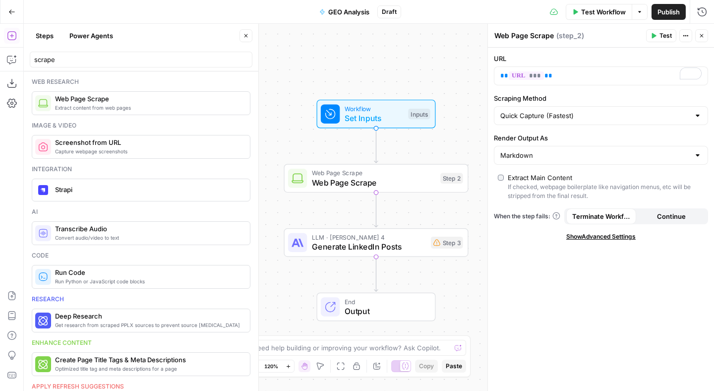
click at [374, 245] on span "Generate LinkedIn Posts" at bounding box center [369, 246] width 114 height 12
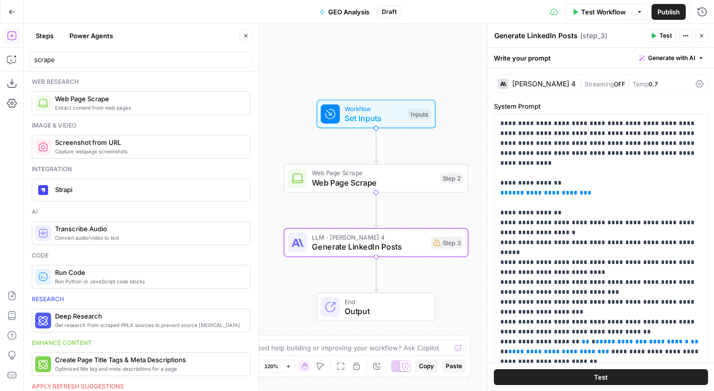
click at [558, 89] on div "[PERSON_NAME] 4 | Streaming OFF | Temp 0.7" at bounding box center [601, 83] width 214 height 19
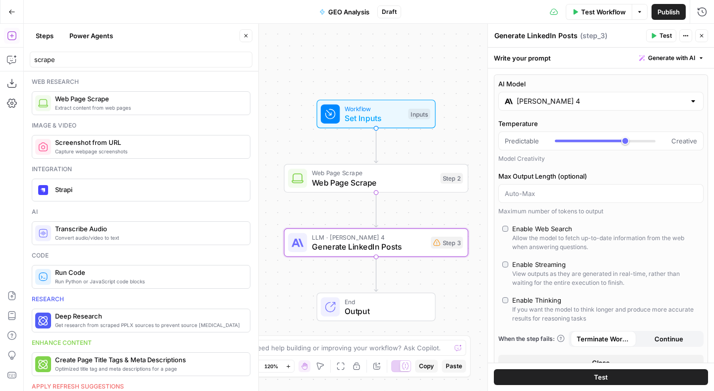
click at [570, 106] on input "[PERSON_NAME] 4" at bounding box center [600, 101] width 169 height 10
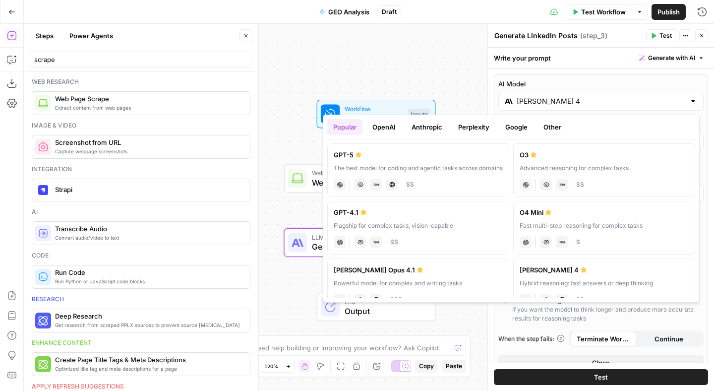
scroll to position [17, 0]
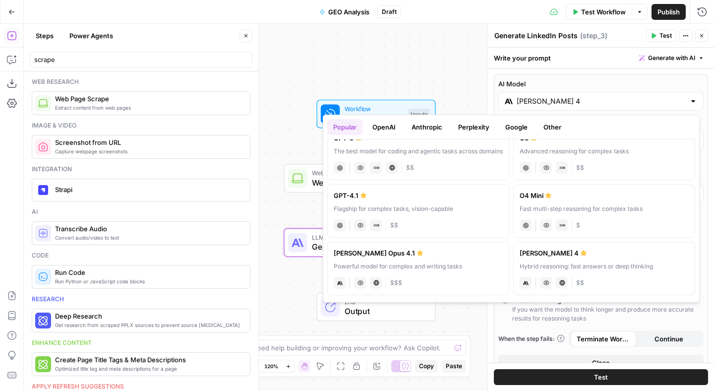
click at [612, 203] on label "O4 Mini Fast multi-step reasoning for complex tasks chat Vision Capabilities JS…" at bounding box center [604, 211] width 182 height 54
type input "O4 Mini"
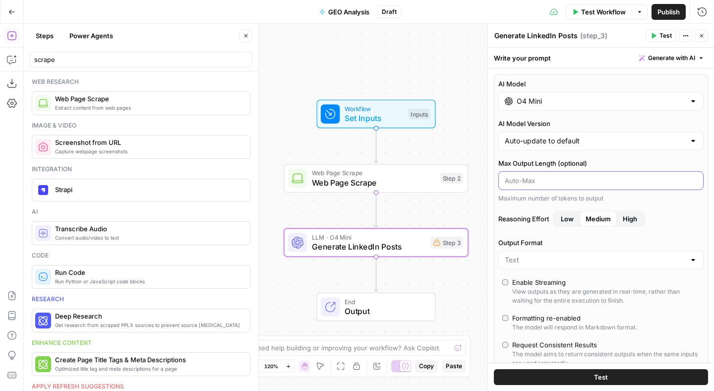
click at [539, 181] on input "Max Output Length (optional)" at bounding box center [601, 180] width 192 height 10
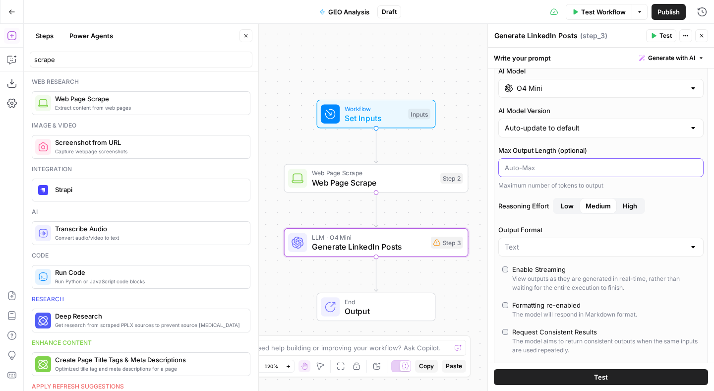
scroll to position [14, 0]
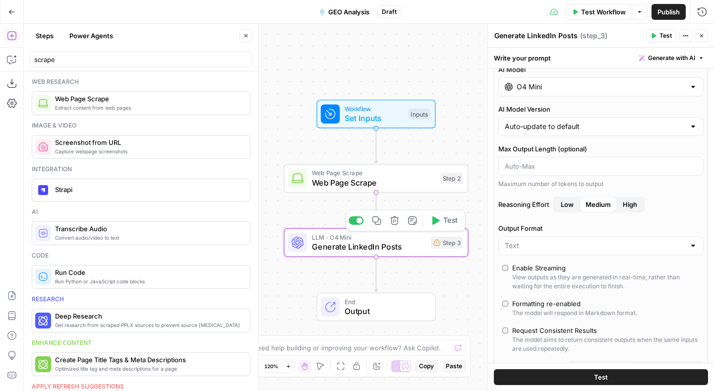
click at [554, 34] on textarea "Generate LinkedIn Posts" at bounding box center [535, 36] width 83 height 10
type textarea "Label type of page"
click at [355, 179] on span "Web Page Scrape" at bounding box center [374, 182] width 124 height 12
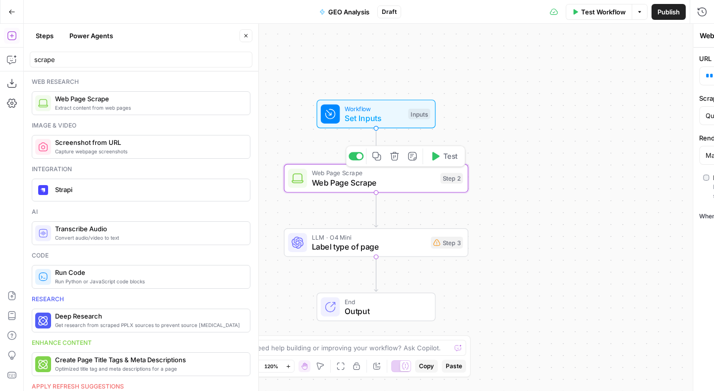
click at [355, 179] on span "Web Page Scrape" at bounding box center [374, 182] width 124 height 12
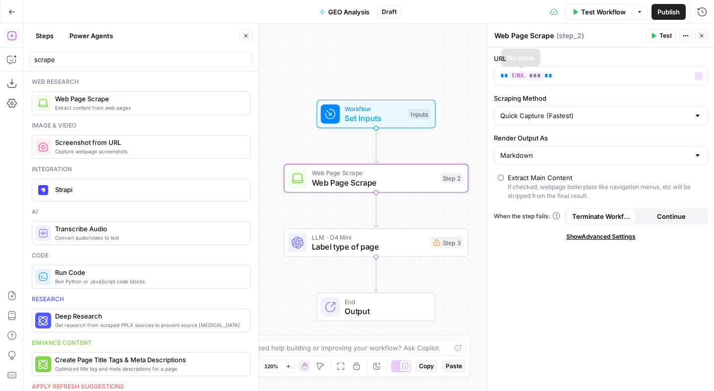
click at [517, 37] on textarea "Web Page Scrape" at bounding box center [523, 36] width 59 height 10
type textarea "Scrape main content"
click at [359, 121] on span "Set Inputs" at bounding box center [373, 118] width 59 height 12
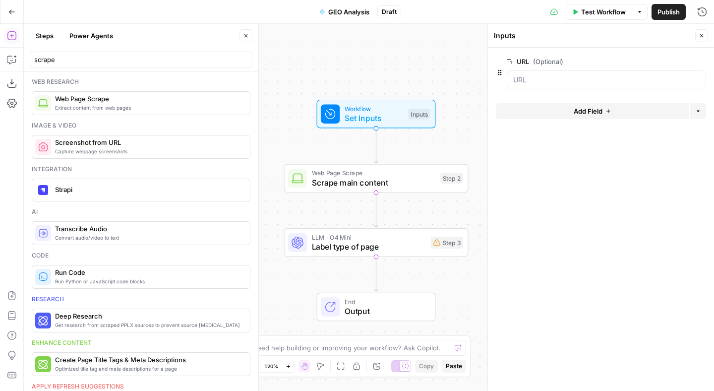
click at [505, 33] on div "Inputs" at bounding box center [593, 36] width 198 height 10
click at [456, 45] on div "Workflow Set Inputs Inputs Web Page Scrape Scrape main content Step 2 LLM · O4 …" at bounding box center [369, 207] width 690 height 367
click at [532, 240] on form "URL (Optional) edit field Delete group Add Field Options" at bounding box center [601, 219] width 226 height 343
click at [374, 275] on icon "Edge from step_3 to end" at bounding box center [375, 274] width 3 height 35
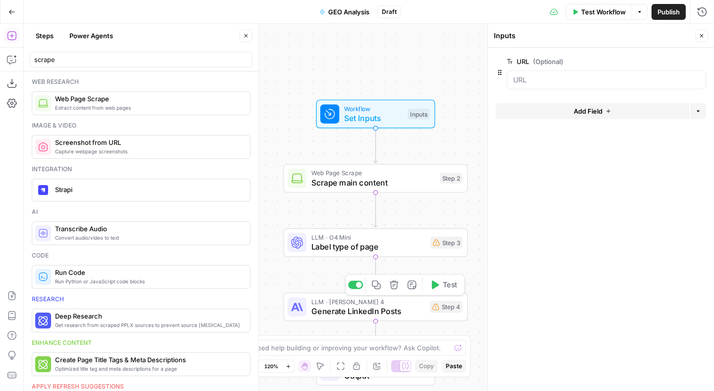
click at [348, 313] on span "Generate LinkedIn Posts" at bounding box center [368, 311] width 114 height 12
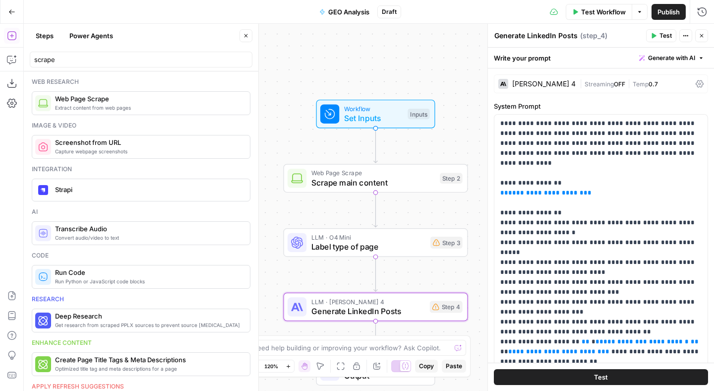
click at [534, 38] on textarea "Generate LinkedIn Posts" at bounding box center [535, 36] width 83 height 10
type textarea "provide reasoning"
click at [550, 109] on label "System Prompt" at bounding box center [601, 106] width 214 height 10
click at [557, 134] on p "**********" at bounding box center [600, 321] width 201 height 406
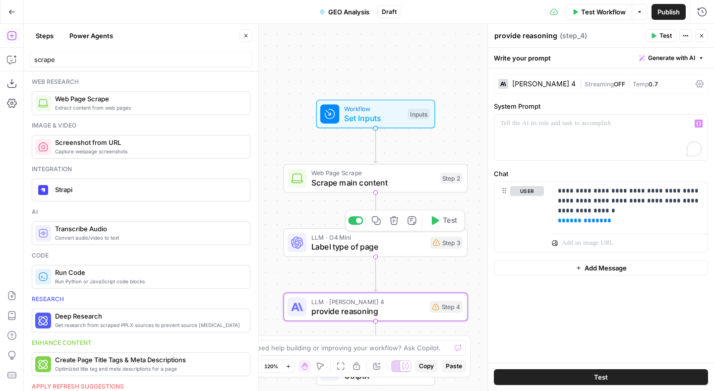
click at [350, 248] on span "Label type of page" at bounding box center [368, 246] width 114 height 12
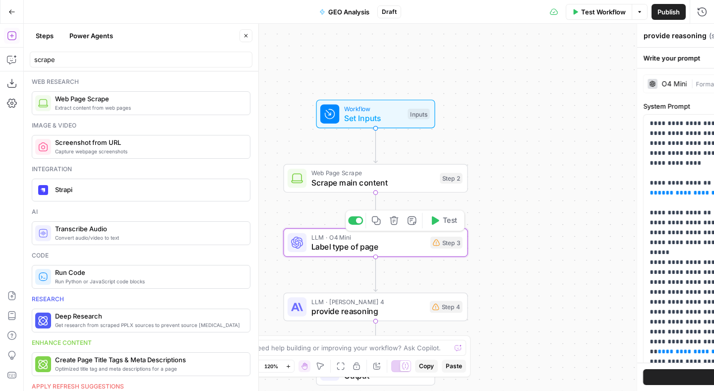
type textarea "Label type of page"
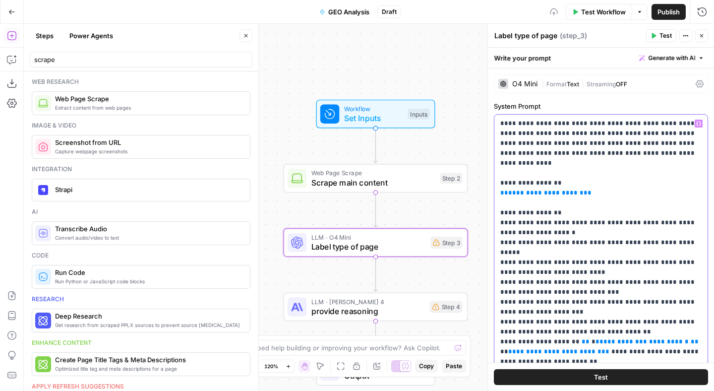
click at [531, 146] on p "**********" at bounding box center [600, 321] width 201 height 406
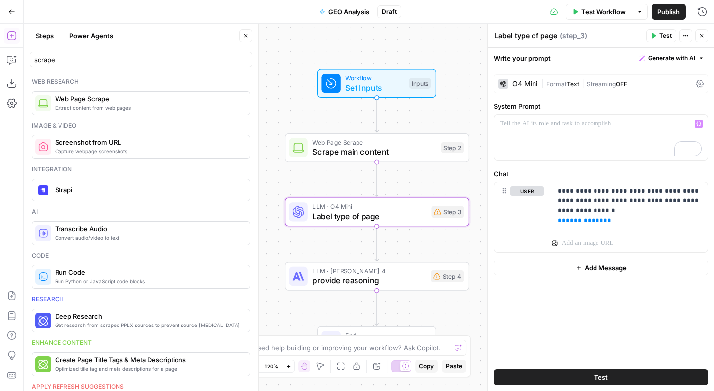
click at [335, 284] on span "provide reasoning" at bounding box center [369, 280] width 114 height 12
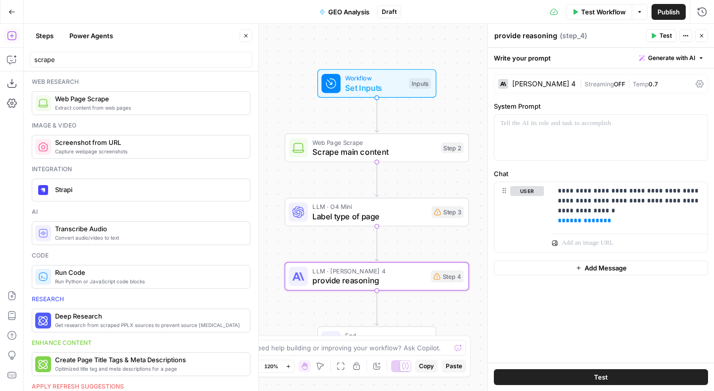
click at [502, 36] on textarea "provide reasoning" at bounding box center [525, 36] width 63 height 10
type textarea "Provide reasoning"
click at [461, 64] on div "Workflow Set Inputs Inputs Web Page Scrape Scrape main content Step 2 LLM · O4 …" at bounding box center [369, 207] width 690 height 367
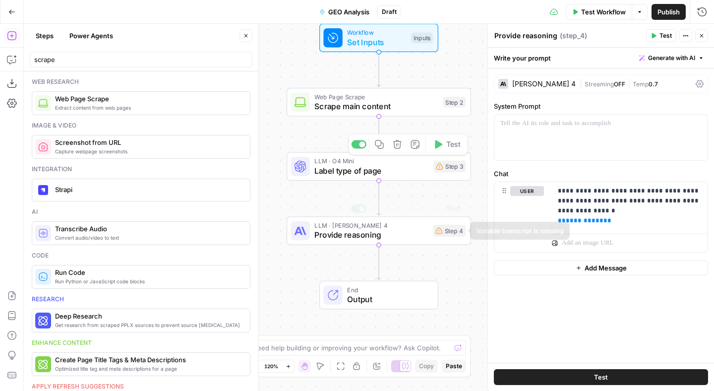
click at [469, 271] on div "Workflow Set Inputs Inputs Web Page Scrape Scrape main content Step 2 LLM · O4 …" at bounding box center [369, 207] width 690 height 367
click at [470, 277] on div "Workflow Set Inputs Inputs Web Page Scrape Scrape main content Step 2 LLM · O4 …" at bounding box center [369, 207] width 690 height 367
click at [465, 251] on div "Workflow Set Inputs Inputs Web Page Scrape Scrape main content Step 2 LLM · O4 …" at bounding box center [369, 207] width 690 height 367
click at [292, 62] on div "Workflow Set Inputs Inputs Test Step Web Page Scrape Scrape main content Step 2…" at bounding box center [369, 207] width 690 height 367
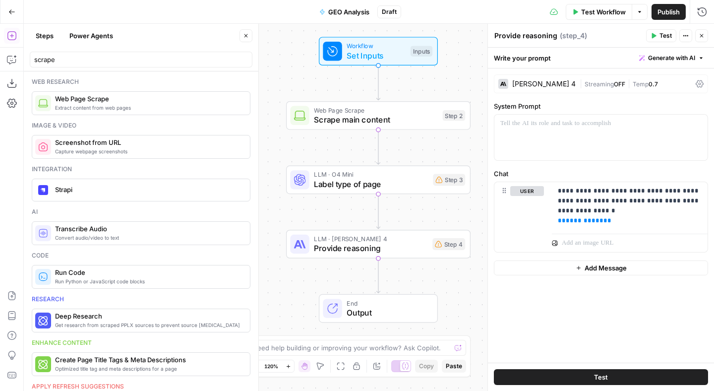
drag, startPoint x: 292, startPoint y: 62, endPoint x: 292, endPoint y: 84, distance: 21.8
click at [292, 84] on div "Workflow Set Inputs Inputs Web Page Scrape Scrape main content Step 2 LLM · O4 …" at bounding box center [369, 207] width 690 height 367
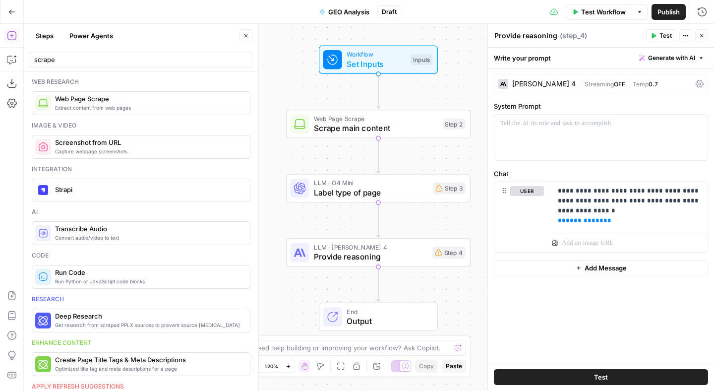
click at [549, 303] on div "**********" at bounding box center [601, 215] width 226 height 294
click at [357, 21] on div "Go Back GEO Analysis Draft Test Workflow Options Publish Run History" at bounding box center [357, 11] width 714 height 23
click at [357, 13] on span "GEO Analysis" at bounding box center [348, 12] width 41 height 10
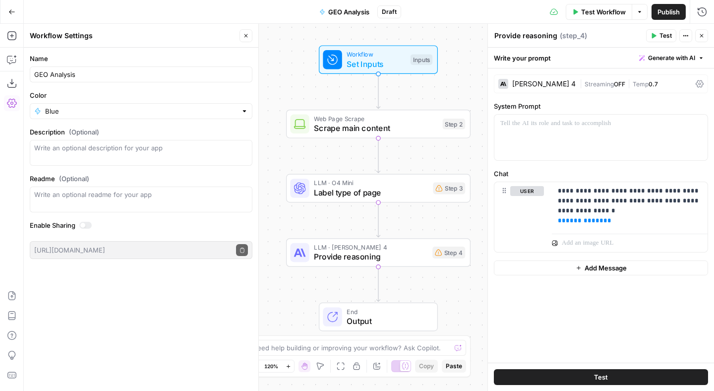
click at [275, 6] on div "Go Back GEO Analysis Draft Test Workflow Options Publish Run History" at bounding box center [357, 11] width 714 height 23
click at [277, 10] on div "Go Back GEO Analysis Draft Test Workflow Options Publish Run History" at bounding box center [357, 11] width 714 height 23
